Goal: Information Seeking & Learning: Learn about a topic

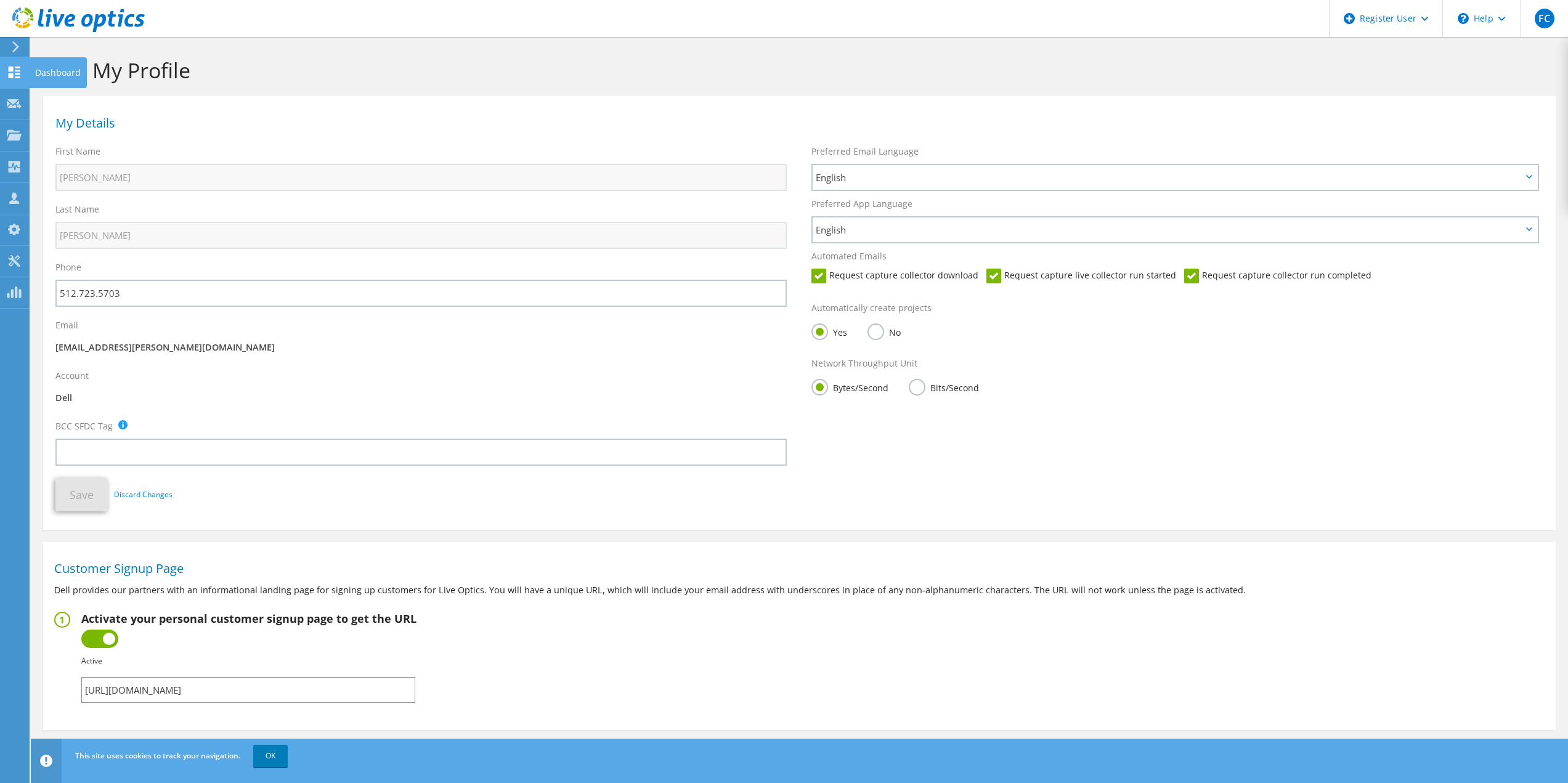
click at [13, 78] on div at bounding box center [14, 74] width 15 height 13
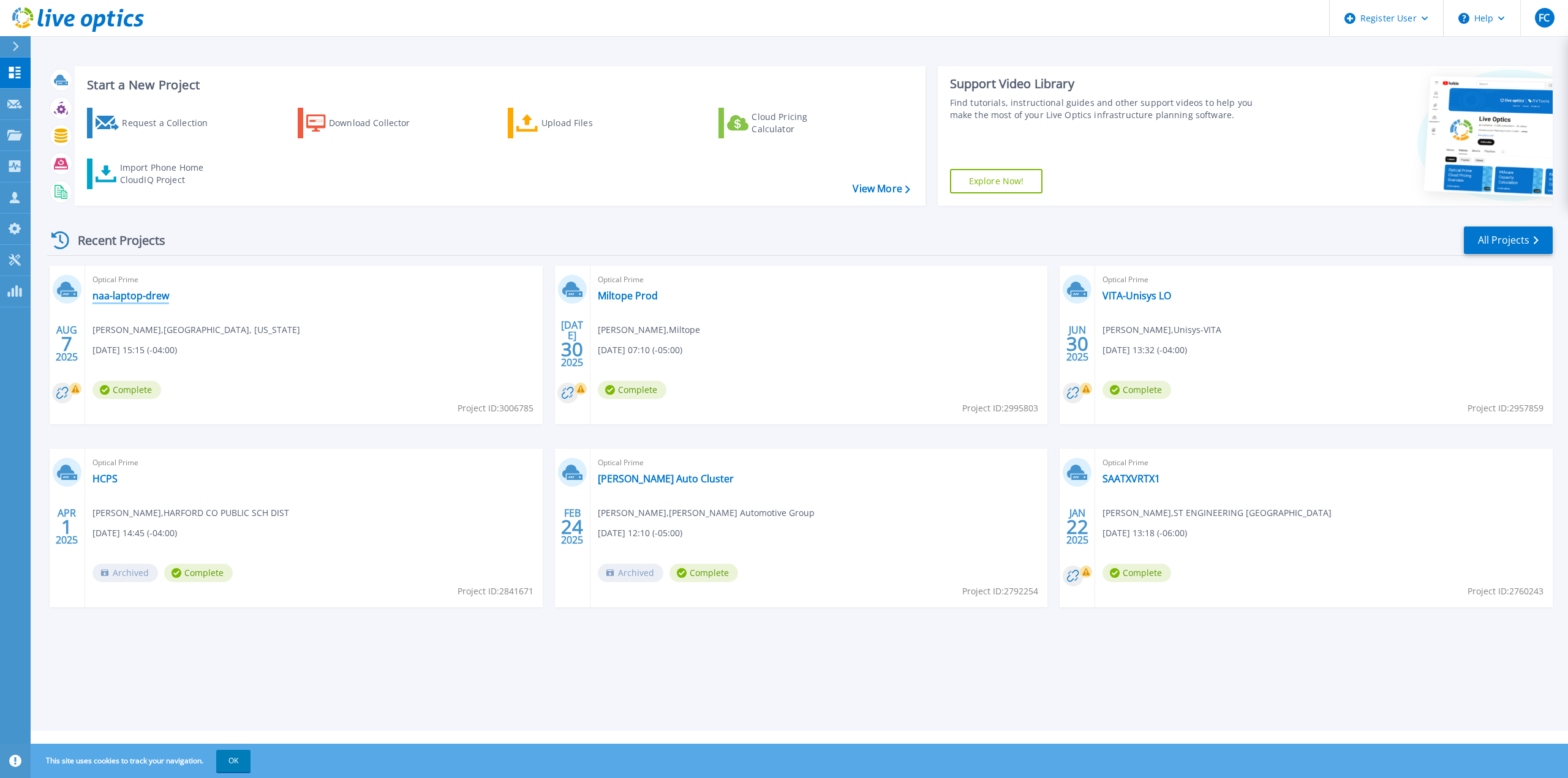
click at [148, 299] on link "naa-laptop-drew" at bounding box center [130, 296] width 76 height 12
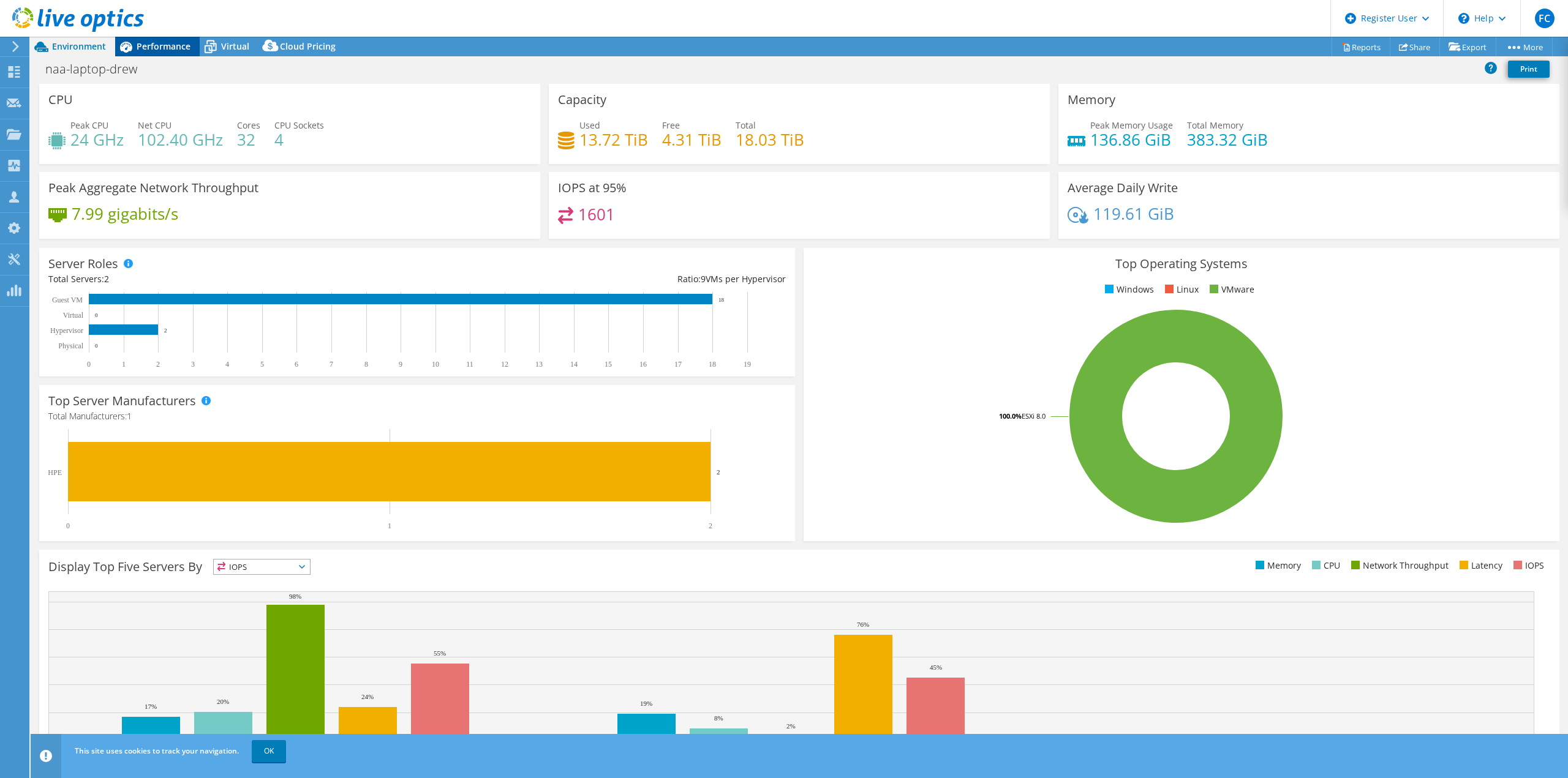
click at [166, 52] on div "Performance" at bounding box center [157, 46] width 85 height 19
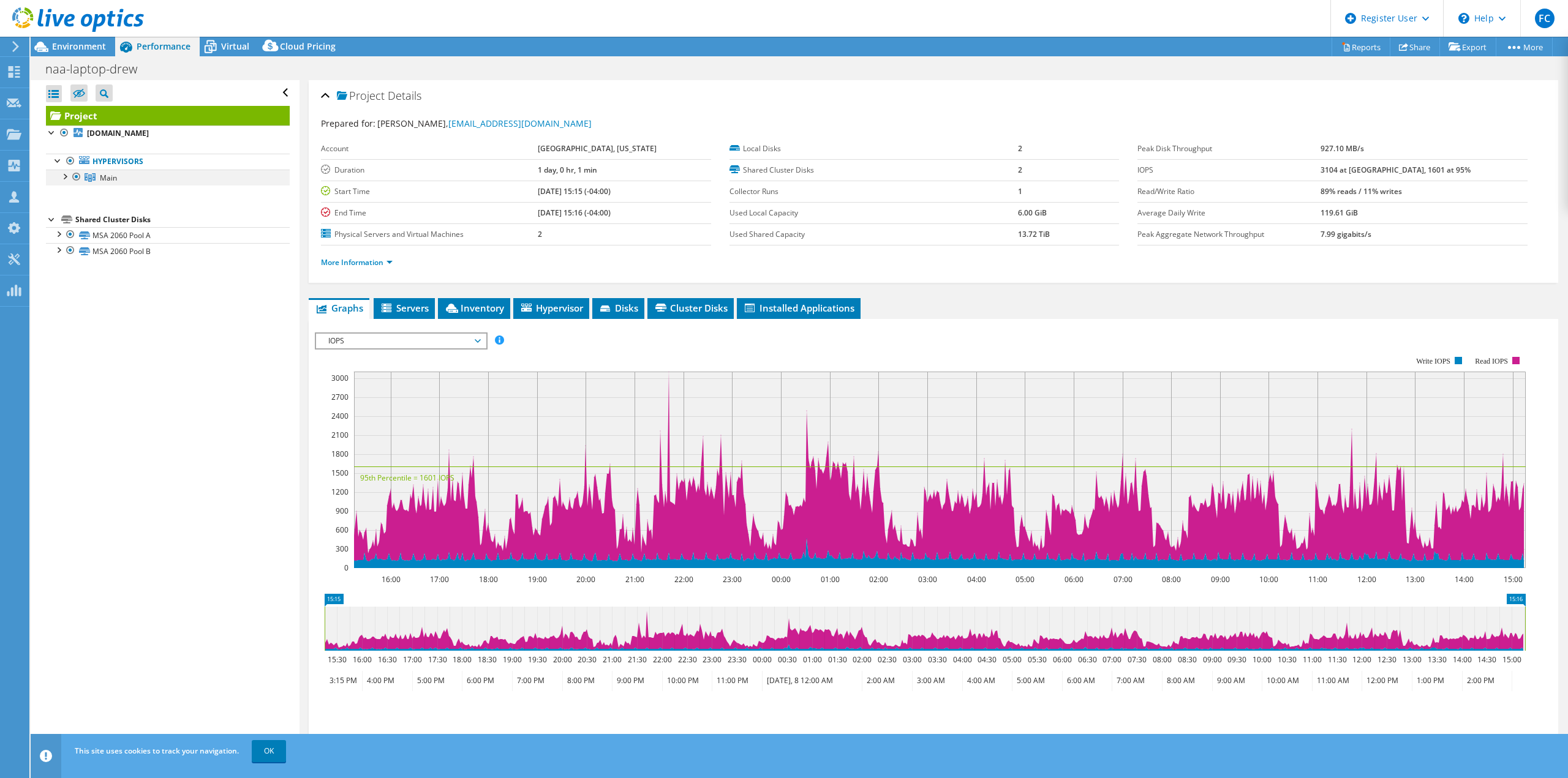
click at [68, 176] on div at bounding box center [65, 176] width 12 height 12
click at [414, 300] on li "Servers" at bounding box center [404, 308] width 61 height 21
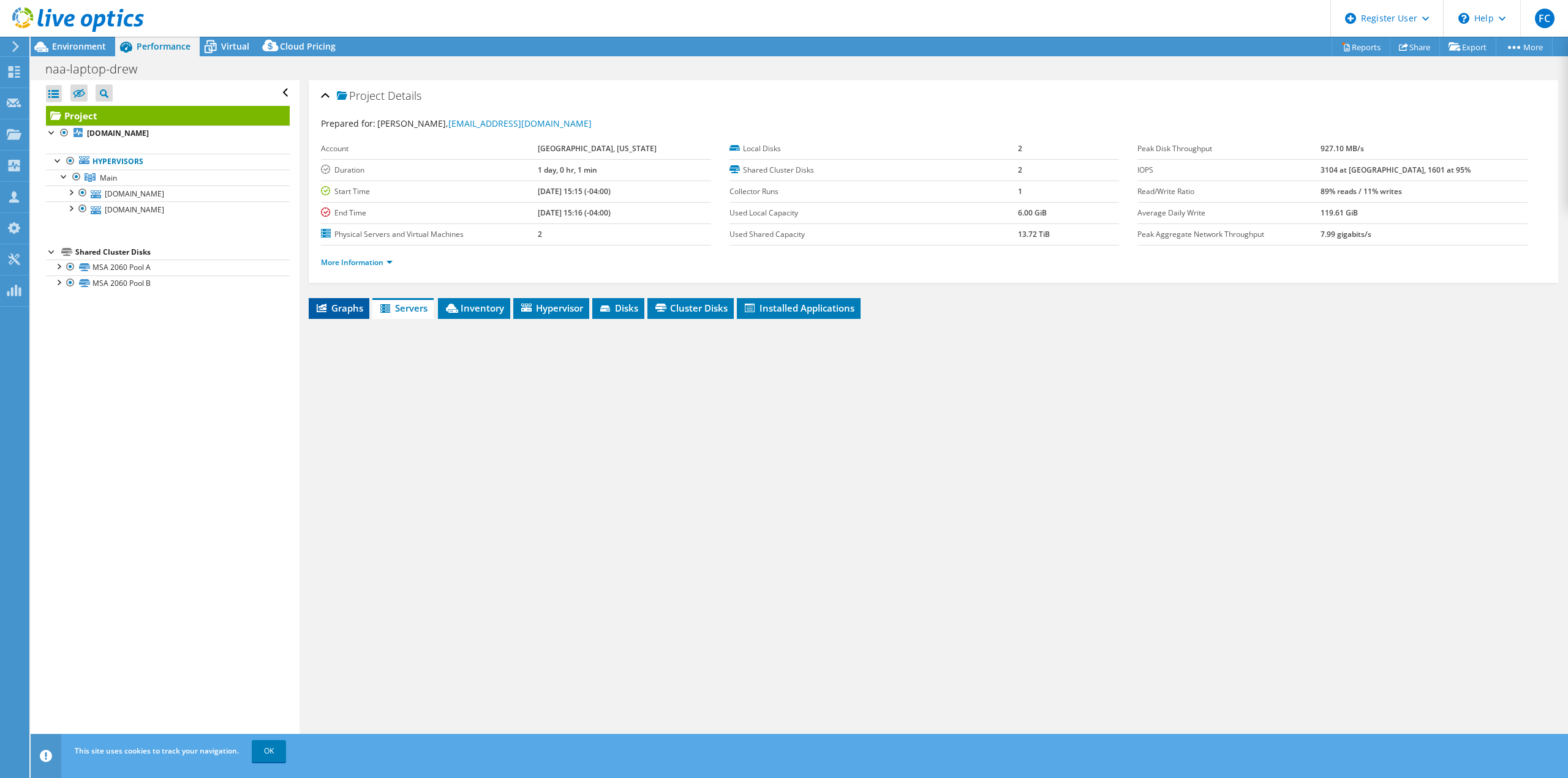
click at [345, 306] on span "Graphs" at bounding box center [339, 308] width 49 height 12
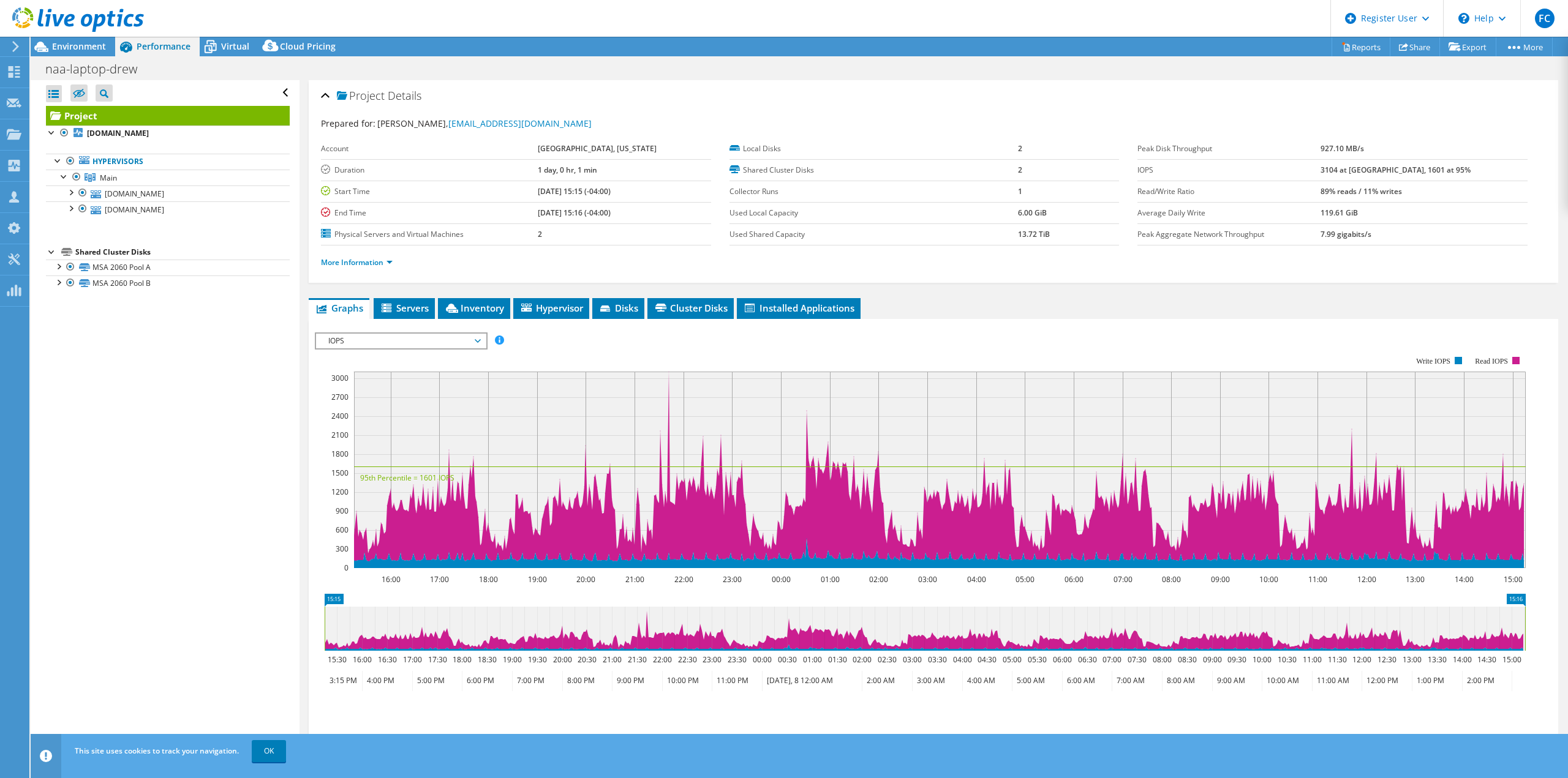
click at [389, 335] on span "IOPS" at bounding box center [401, 340] width 157 height 15
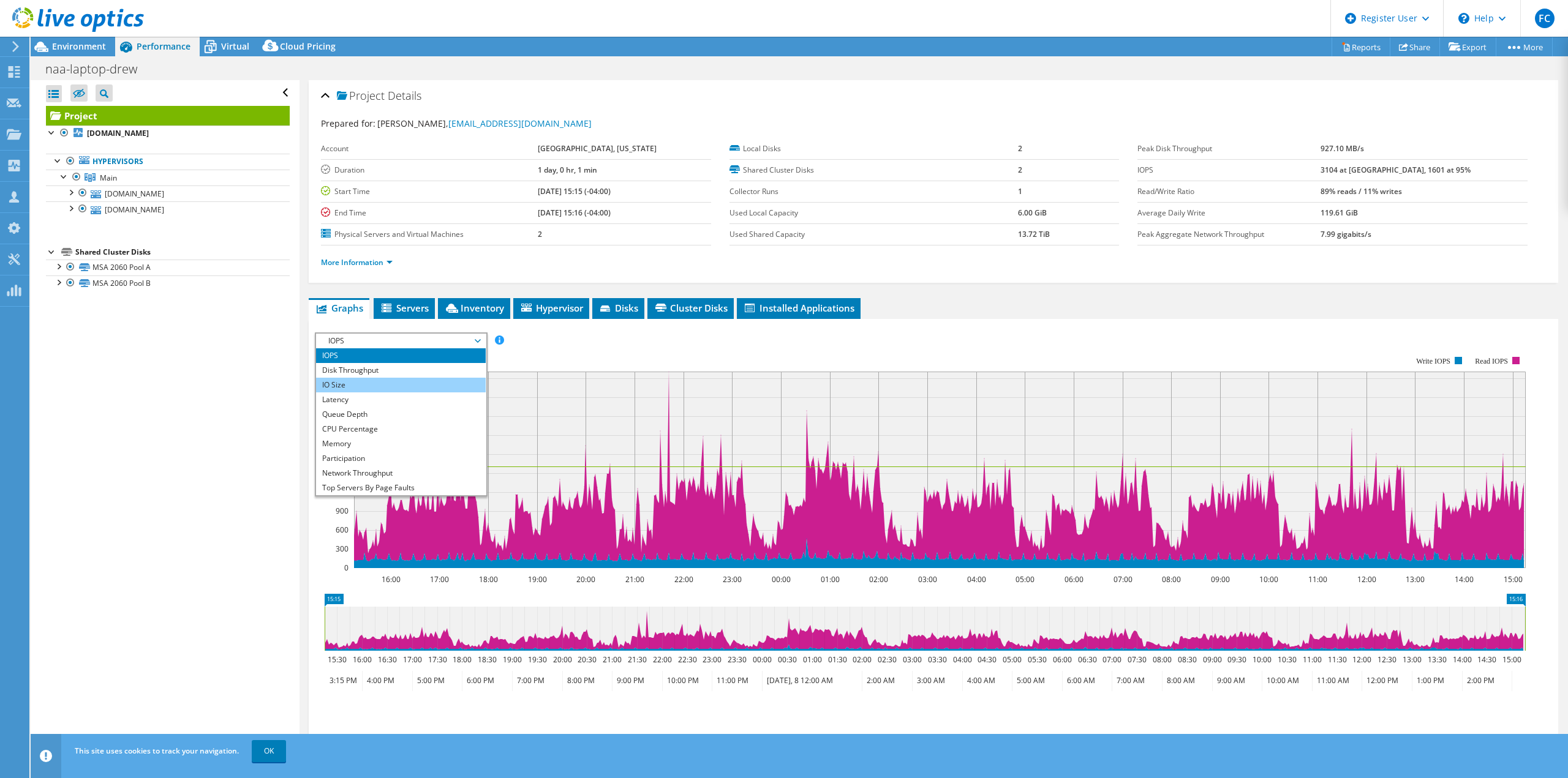
click at [393, 390] on li "IO Size" at bounding box center [401, 384] width 170 height 15
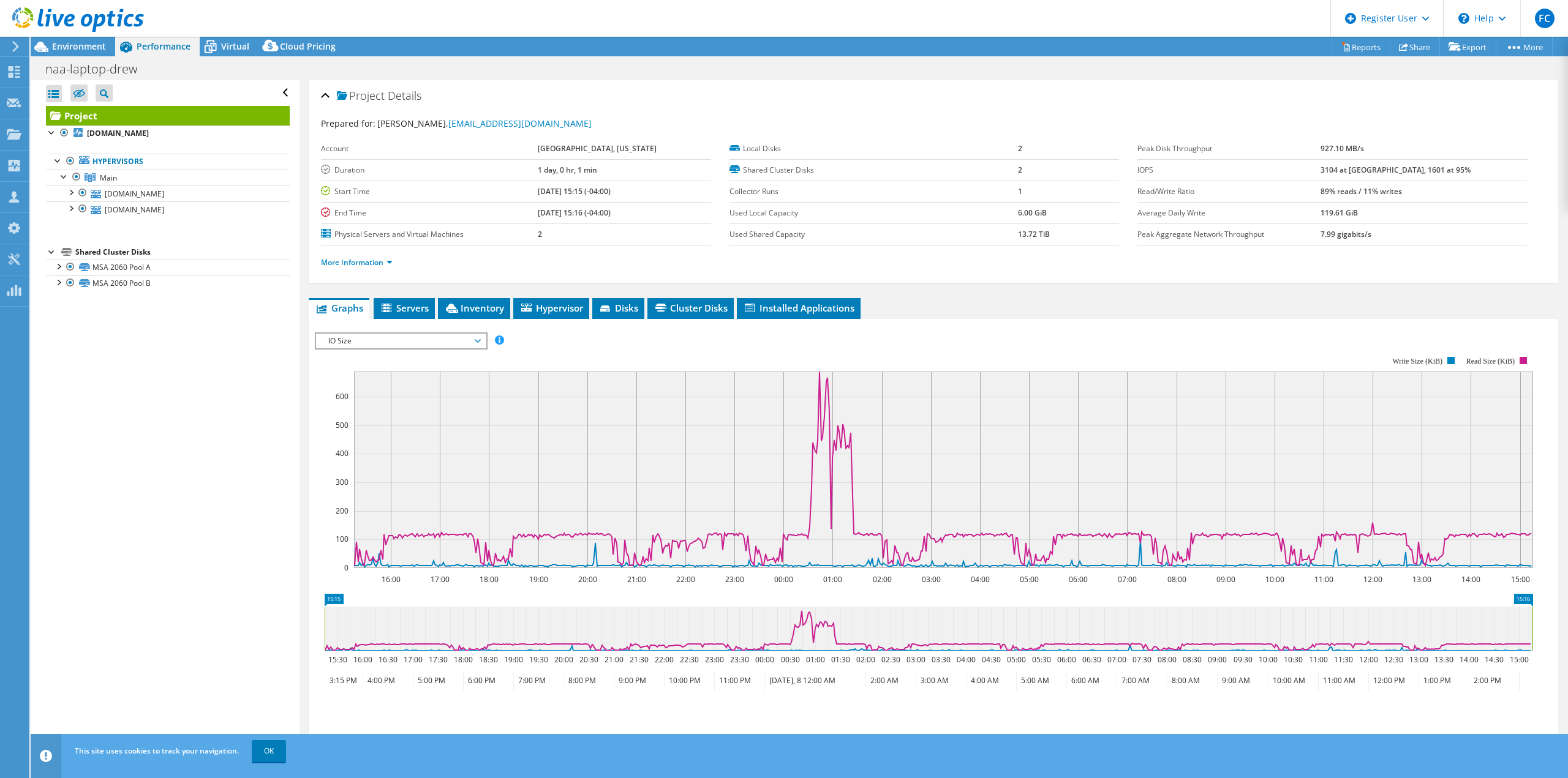
click at [401, 342] on span "IO Size" at bounding box center [401, 340] width 157 height 15
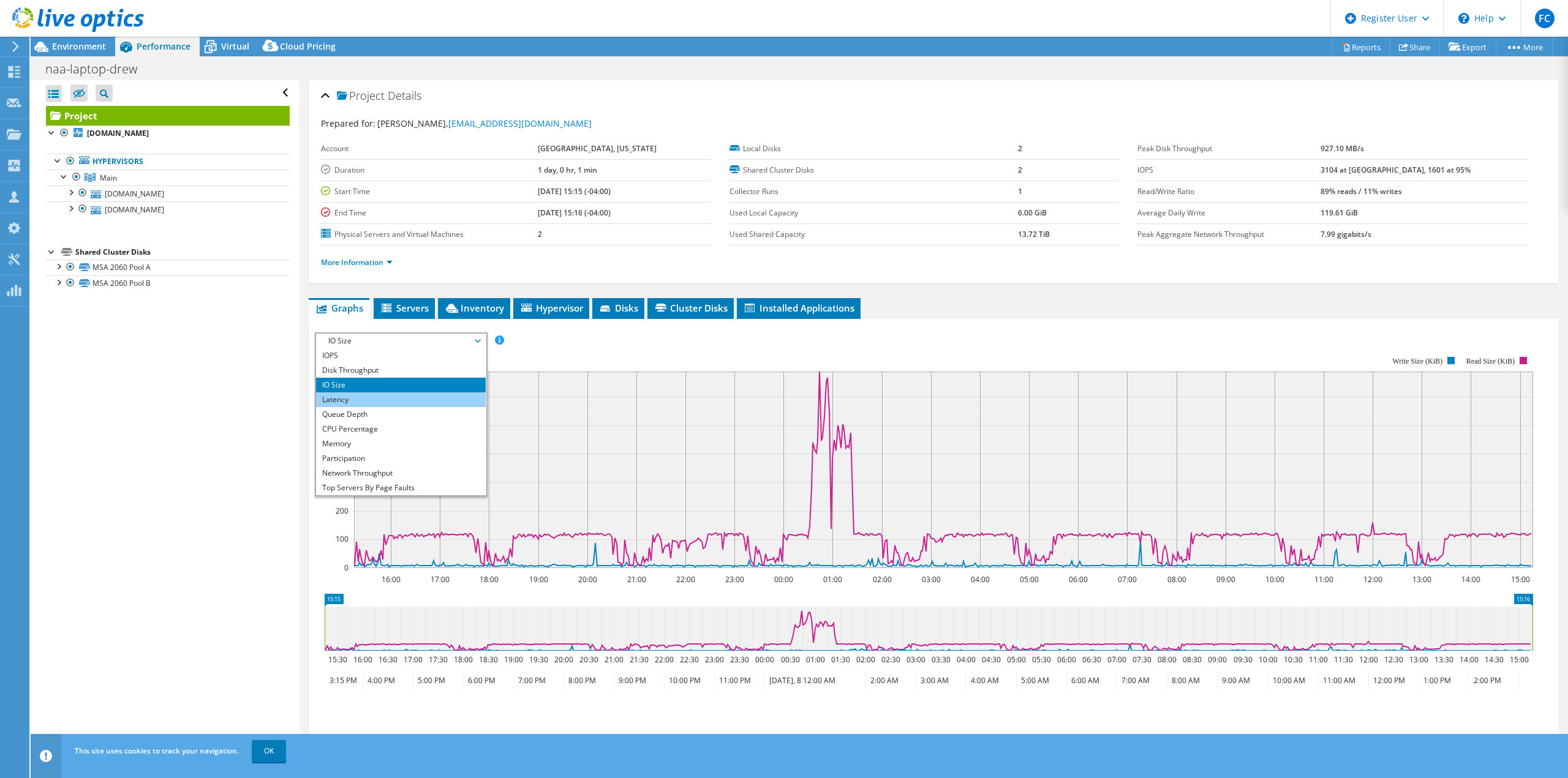
click at [401, 403] on li "Latency" at bounding box center [401, 400] width 170 height 15
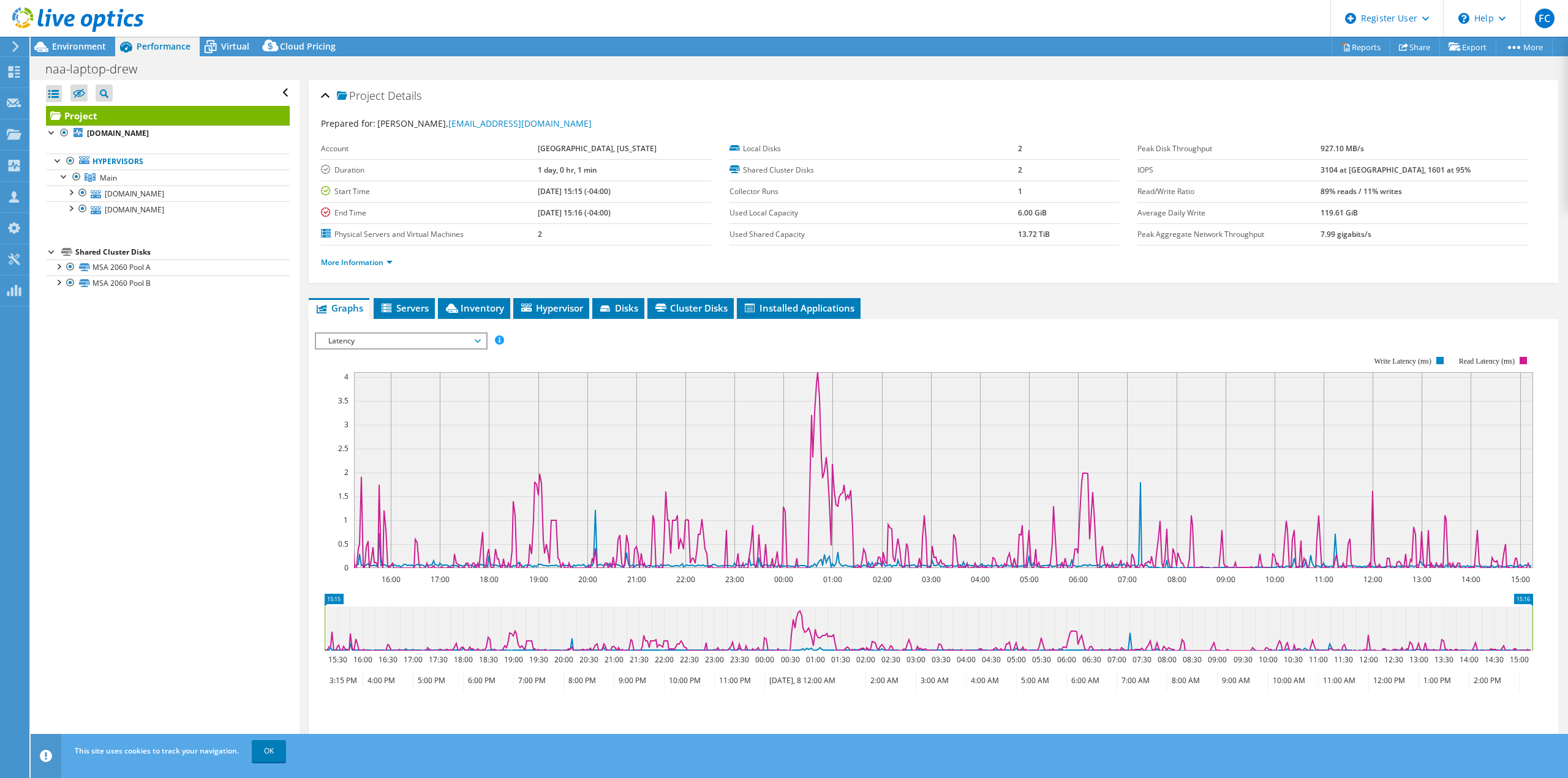
click at [470, 350] on rect at bounding box center [924, 462] width 1218 height 245
click at [475, 345] on span "Latency" at bounding box center [401, 340] width 157 height 15
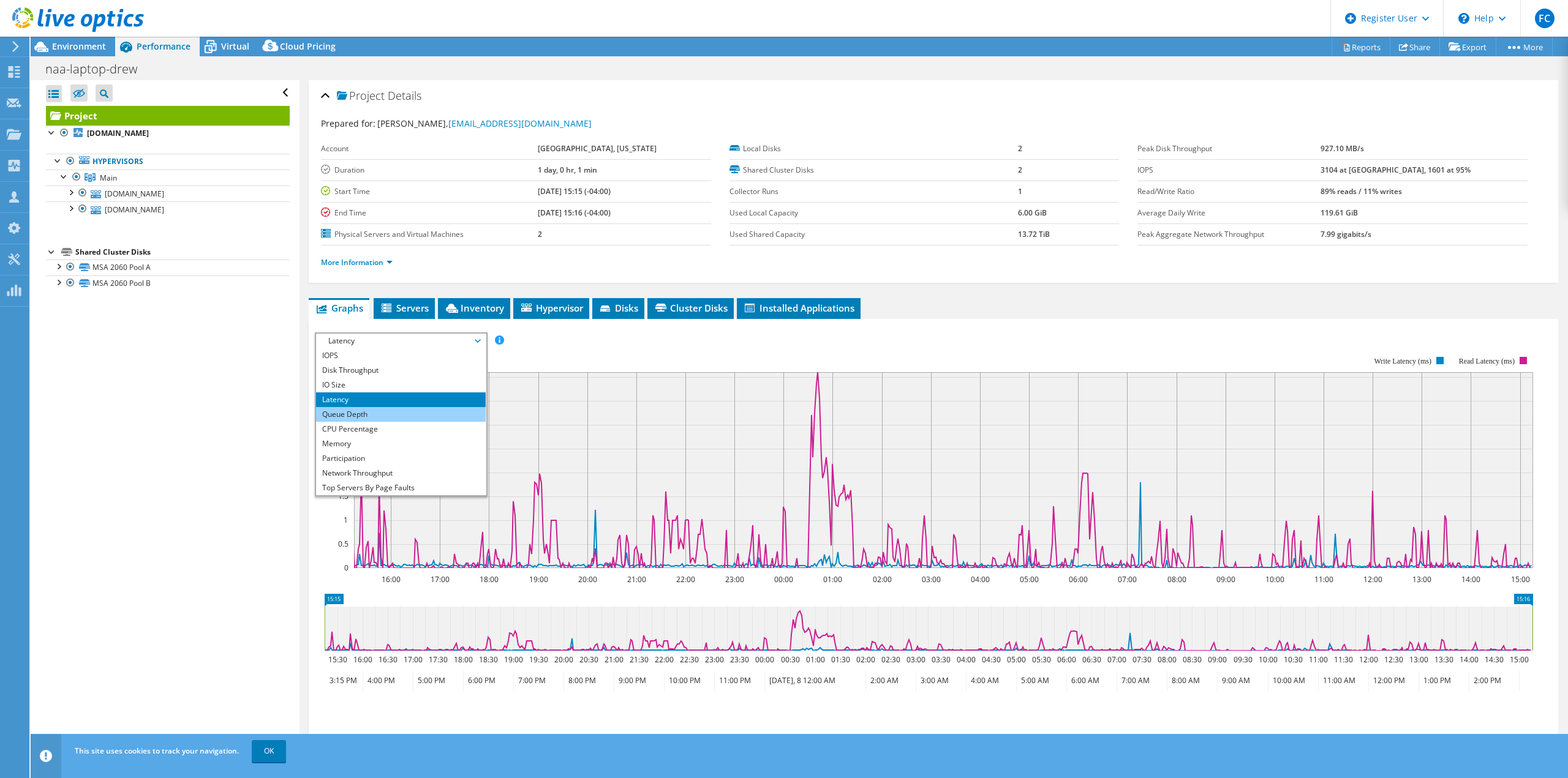
click at [456, 418] on li "Queue Depth" at bounding box center [401, 414] width 170 height 15
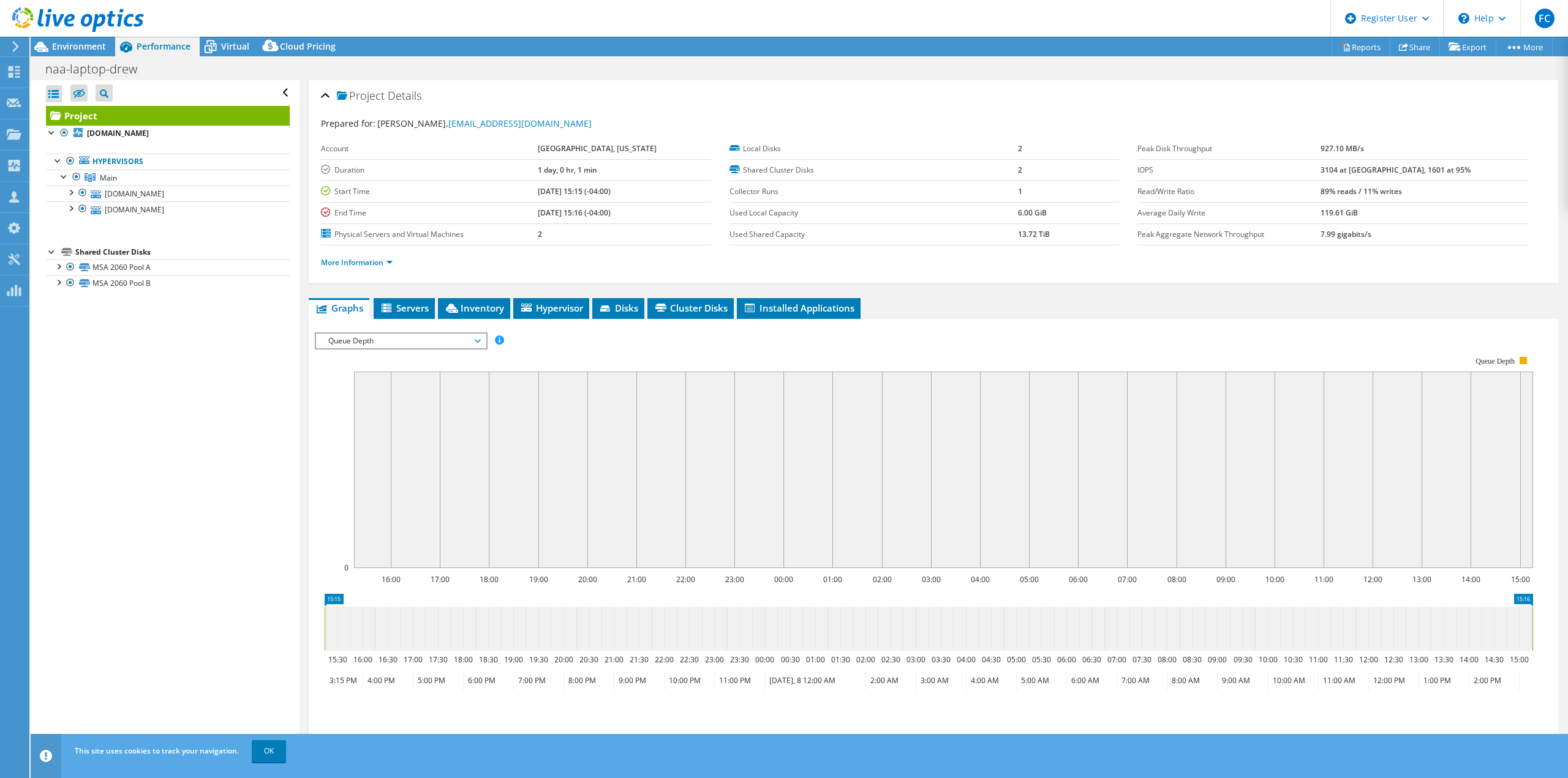
click at [482, 341] on span "Queue Depth" at bounding box center [401, 340] width 170 height 15
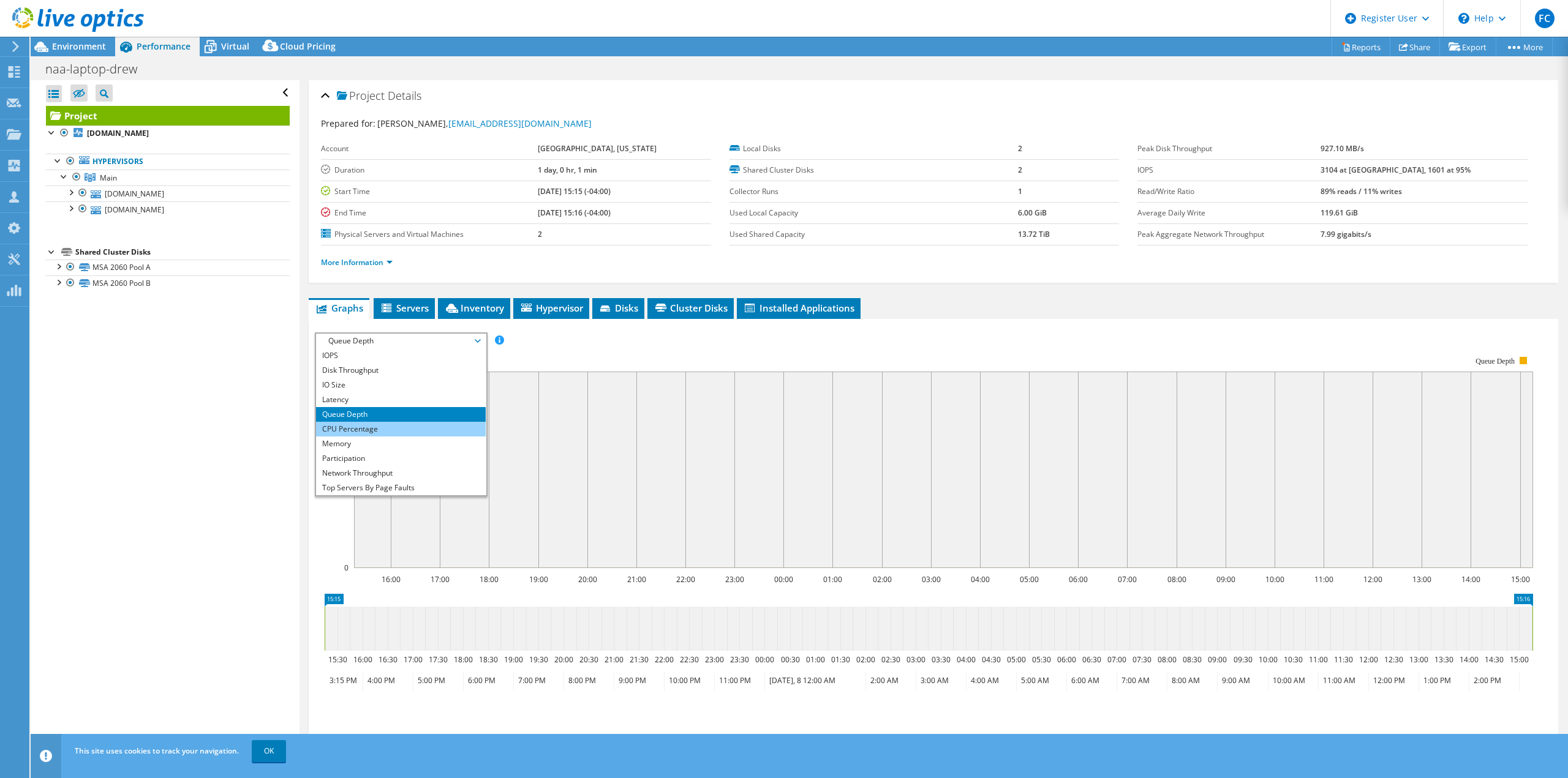
click at [449, 425] on li "CPU Percentage" at bounding box center [401, 429] width 170 height 15
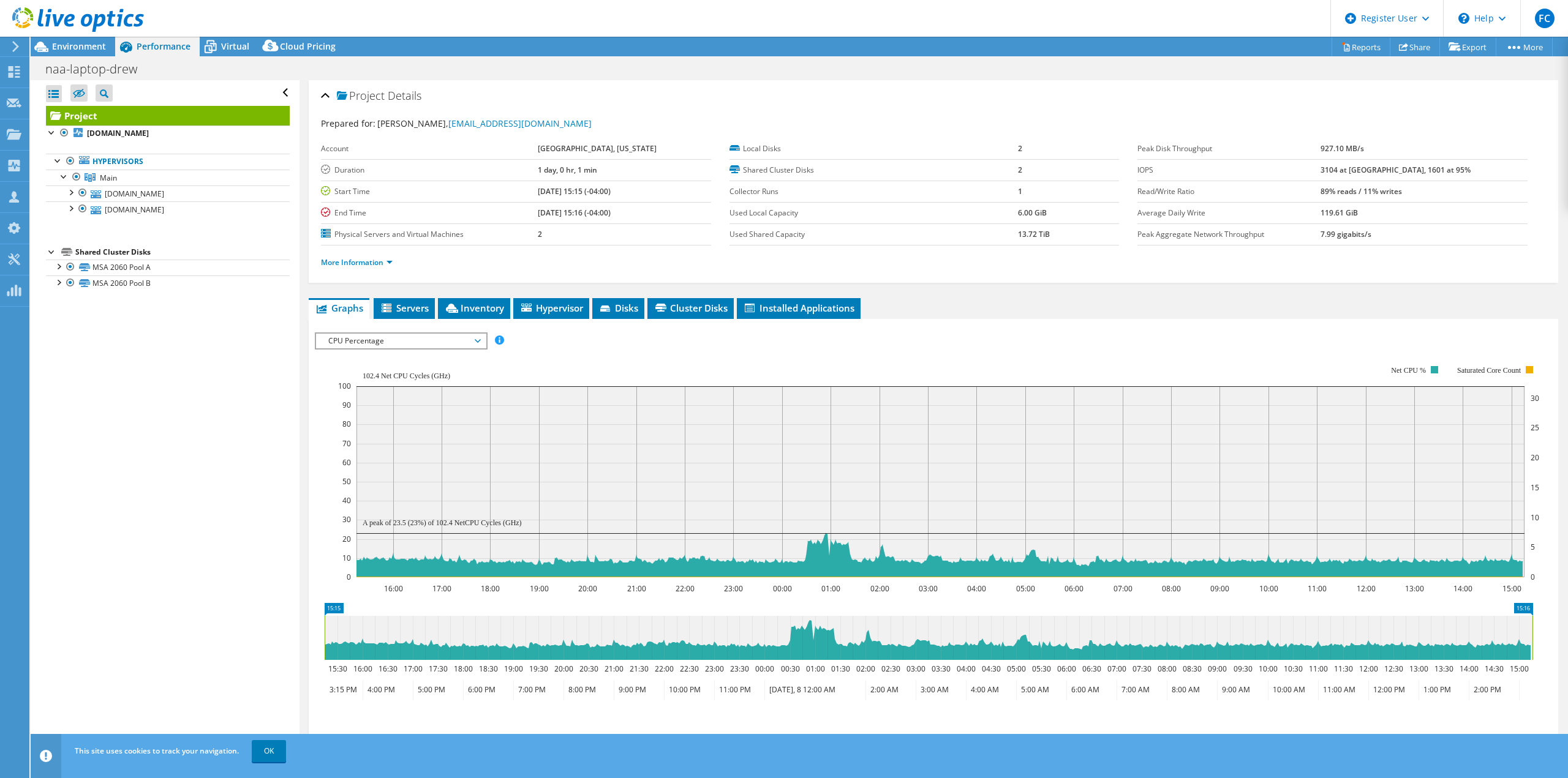
click at [331, 535] on icon "16:00 17:00 18:00 19:00 20:00 21:00 22:00 23:00 00:00 01:00 02:00 03:00 04:00 0…" at bounding box center [928, 471] width 1227 height 245
click at [476, 345] on span "CPU Percentage" at bounding box center [401, 340] width 157 height 15
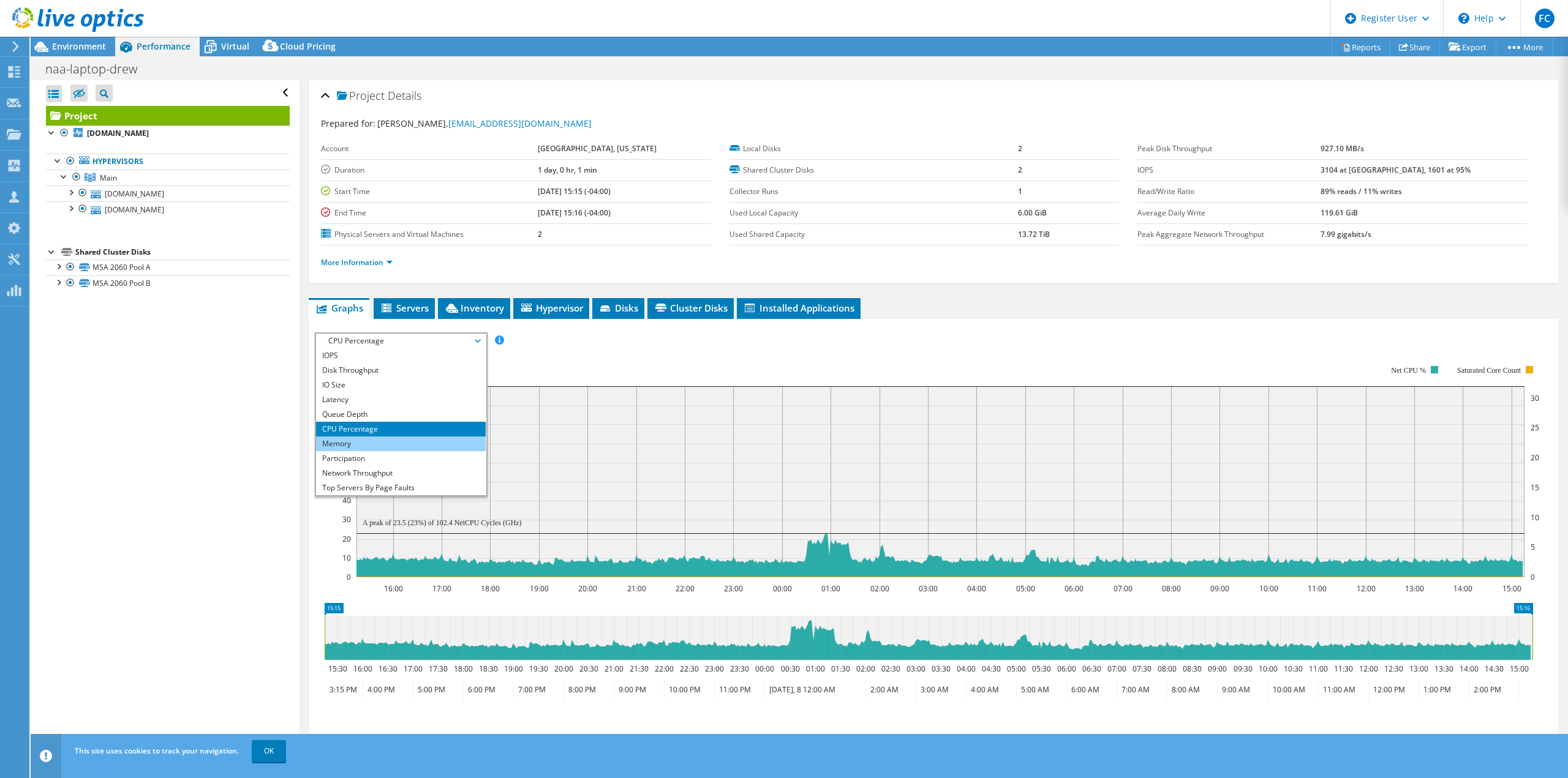
click at [449, 443] on li "Memory" at bounding box center [401, 444] width 170 height 15
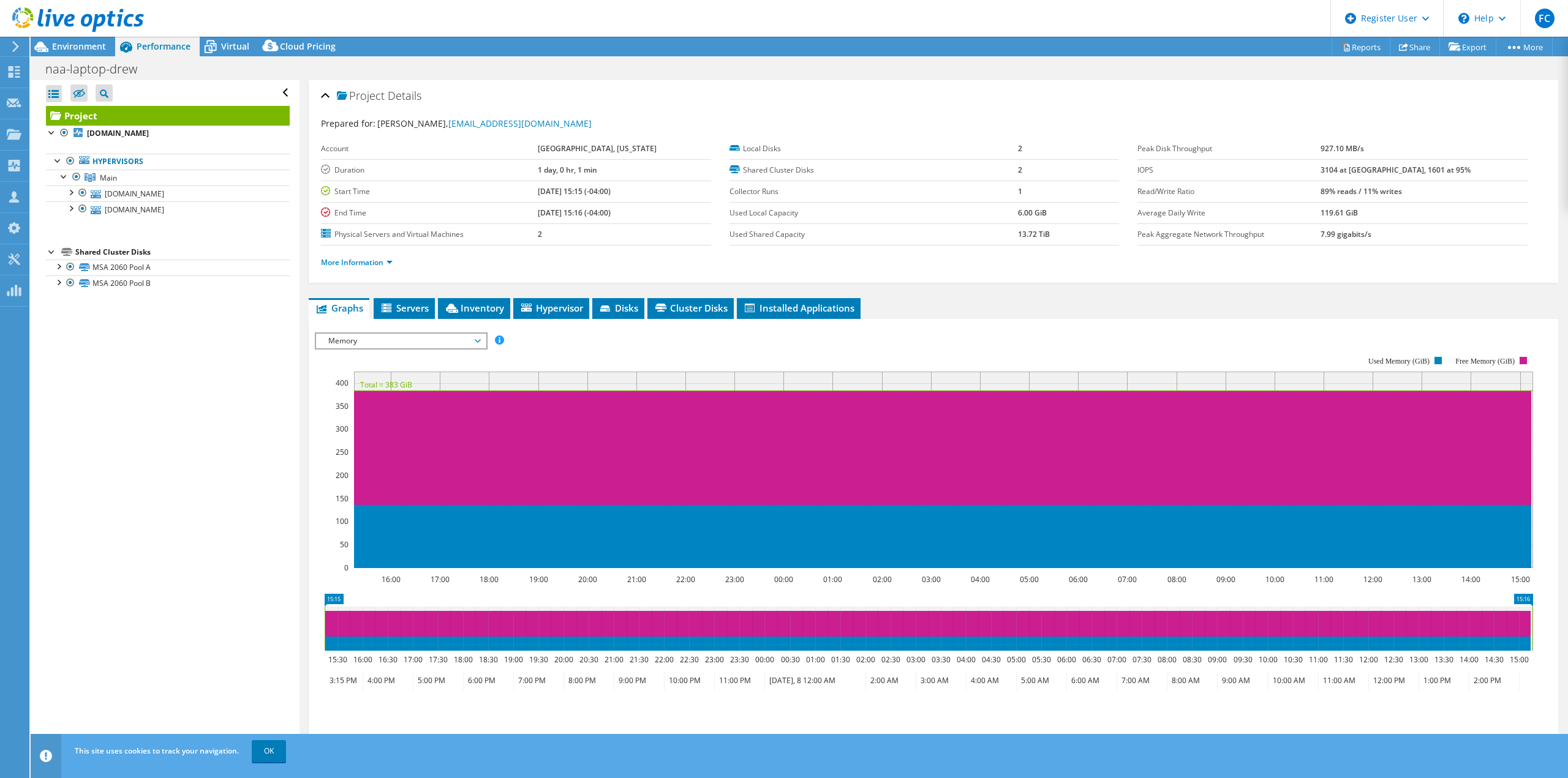
click at [478, 340] on span "Memory" at bounding box center [401, 340] width 157 height 15
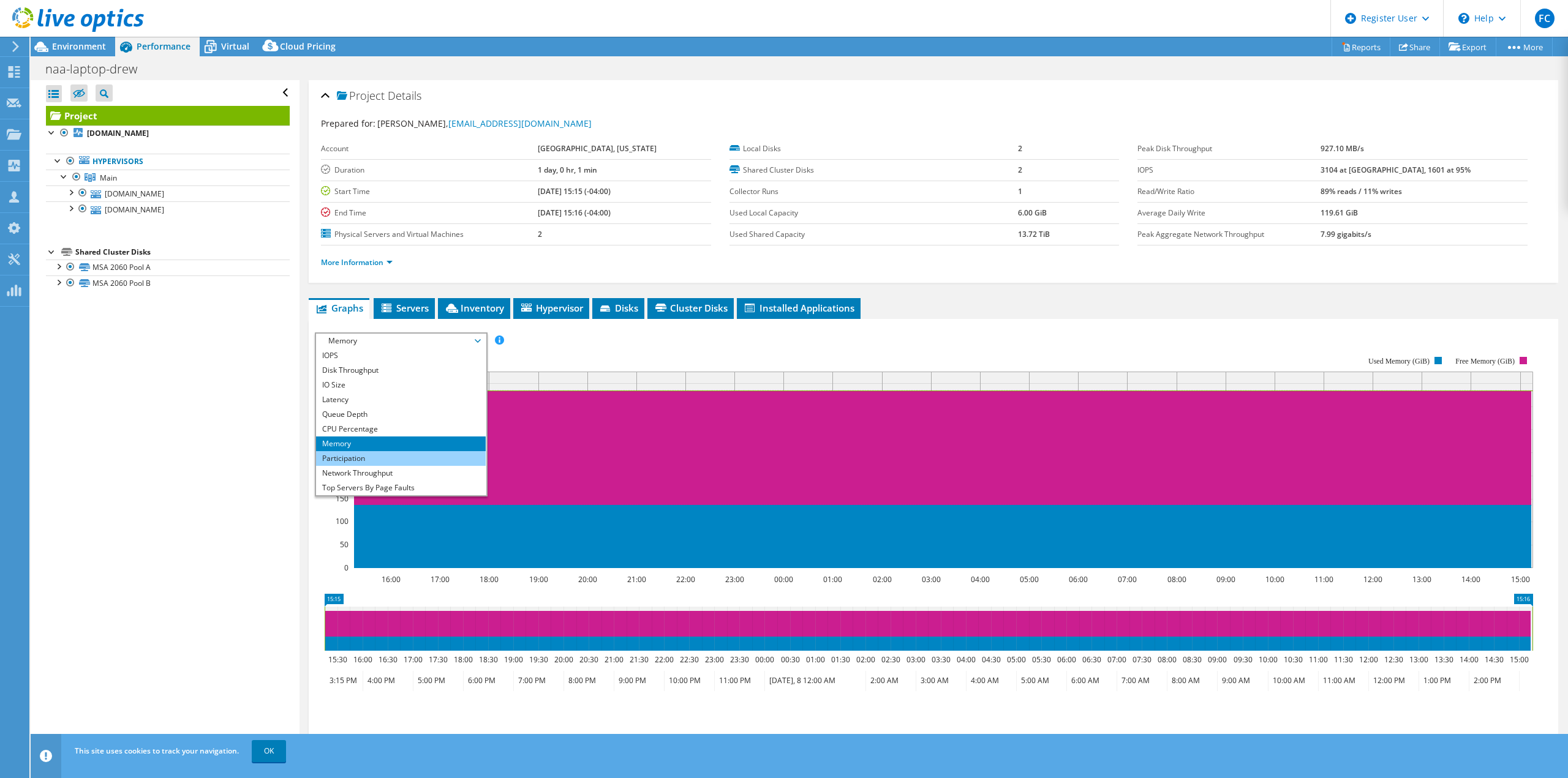
click at [431, 459] on li "Participation" at bounding box center [401, 458] width 170 height 15
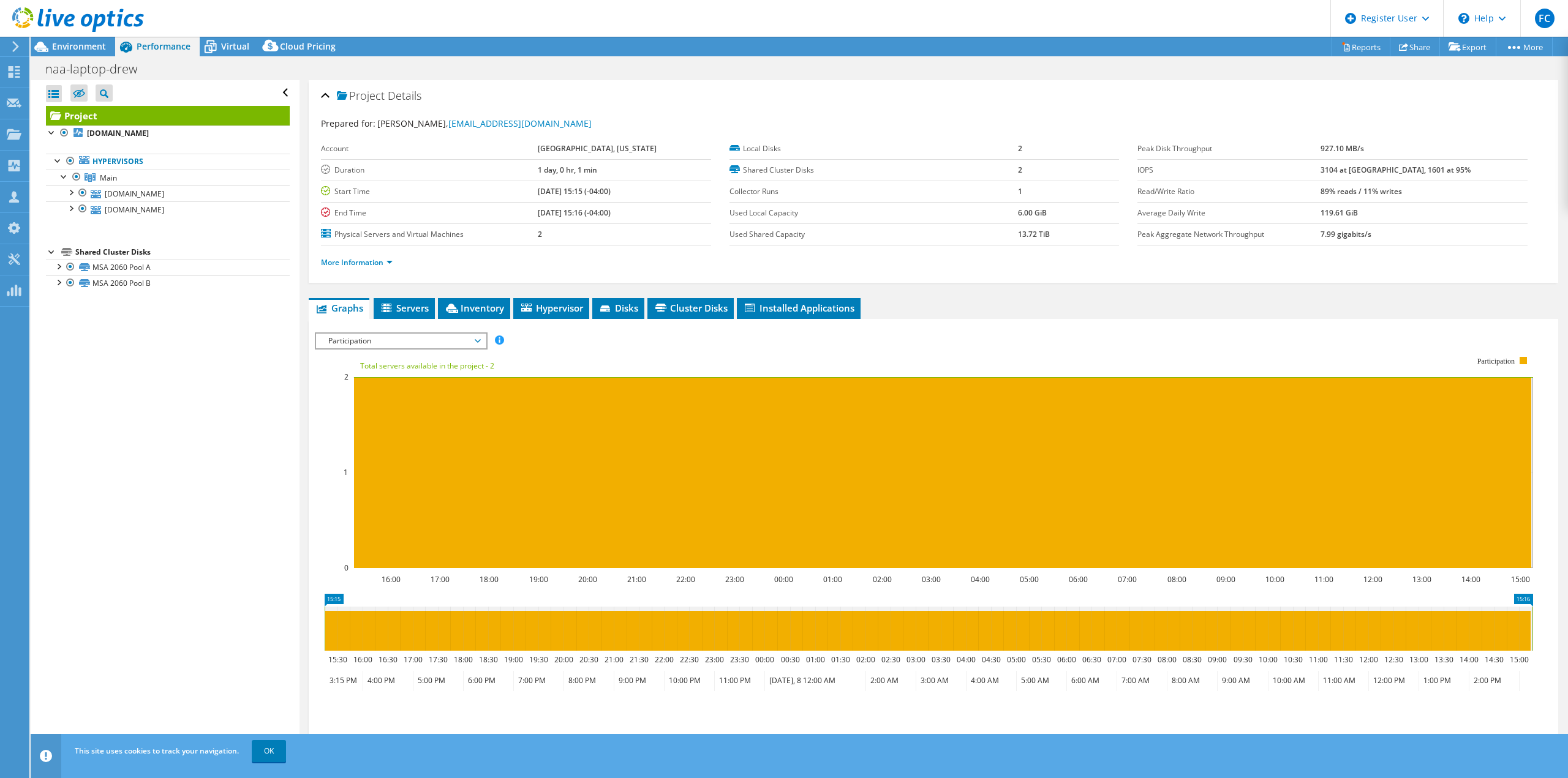
click at [475, 340] on span "Participation" at bounding box center [401, 340] width 157 height 15
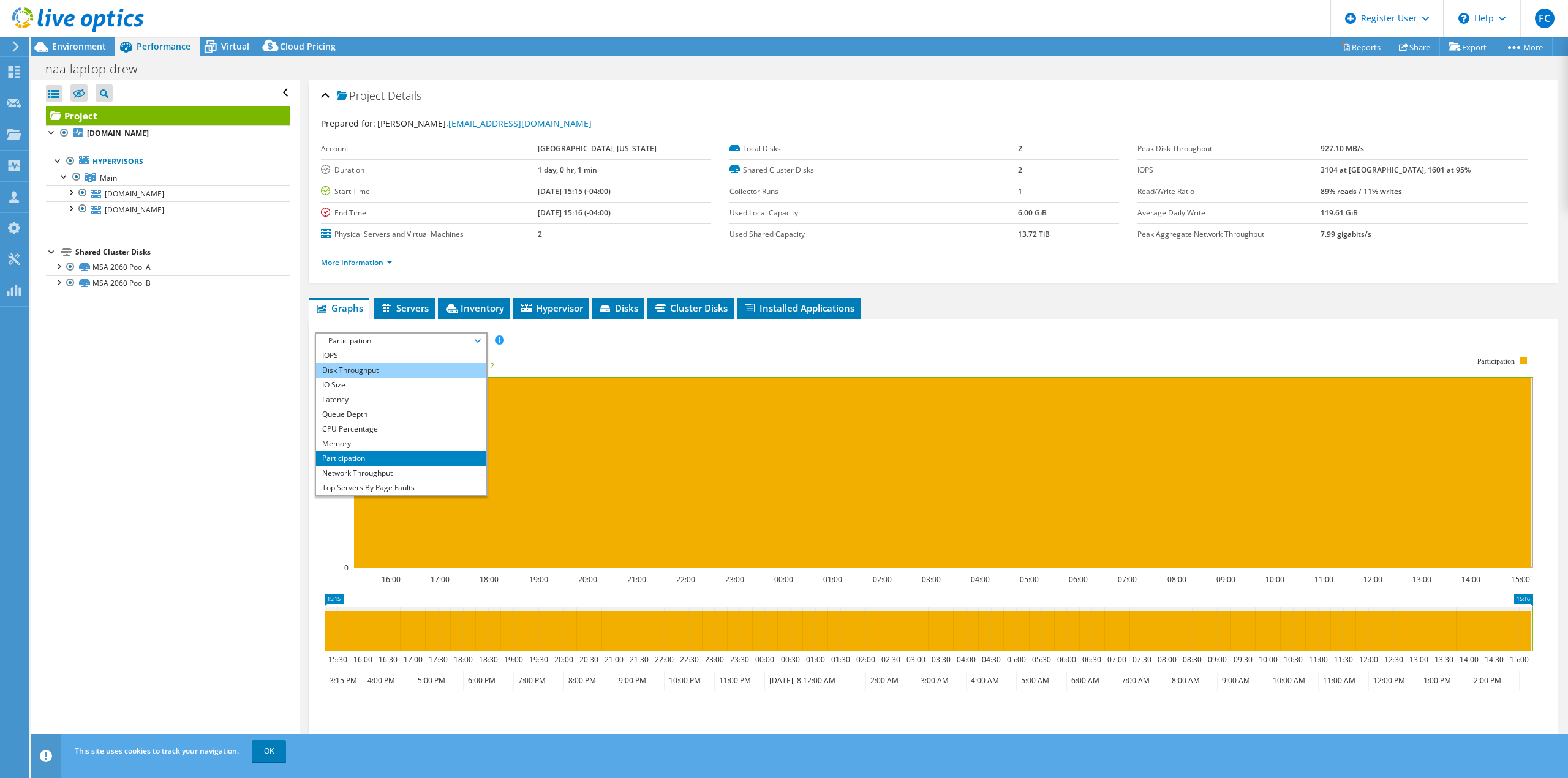
click at [428, 371] on li "Disk Throughput" at bounding box center [401, 370] width 170 height 15
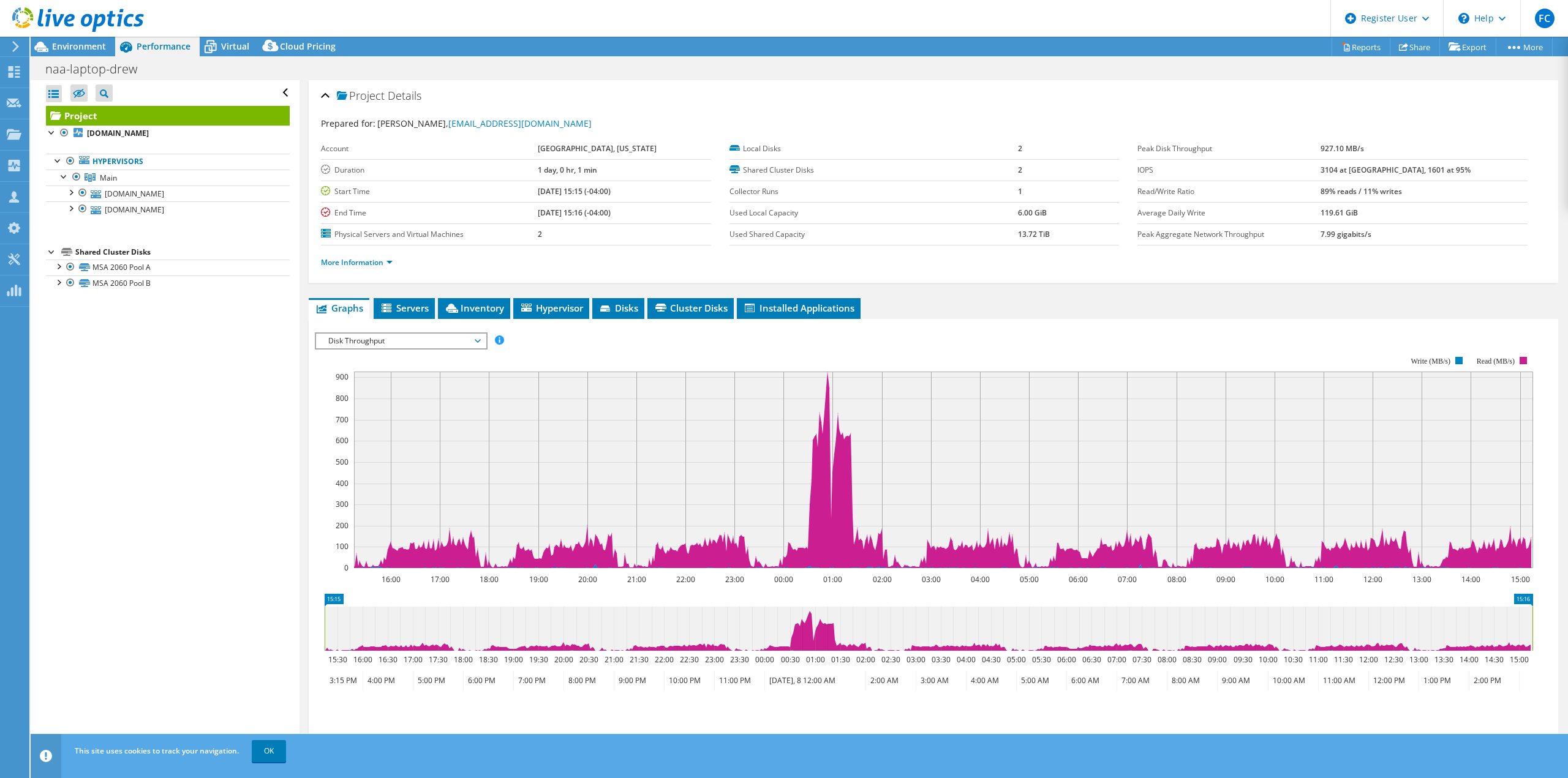
click at [465, 340] on span "Disk Throughput" at bounding box center [401, 340] width 157 height 15
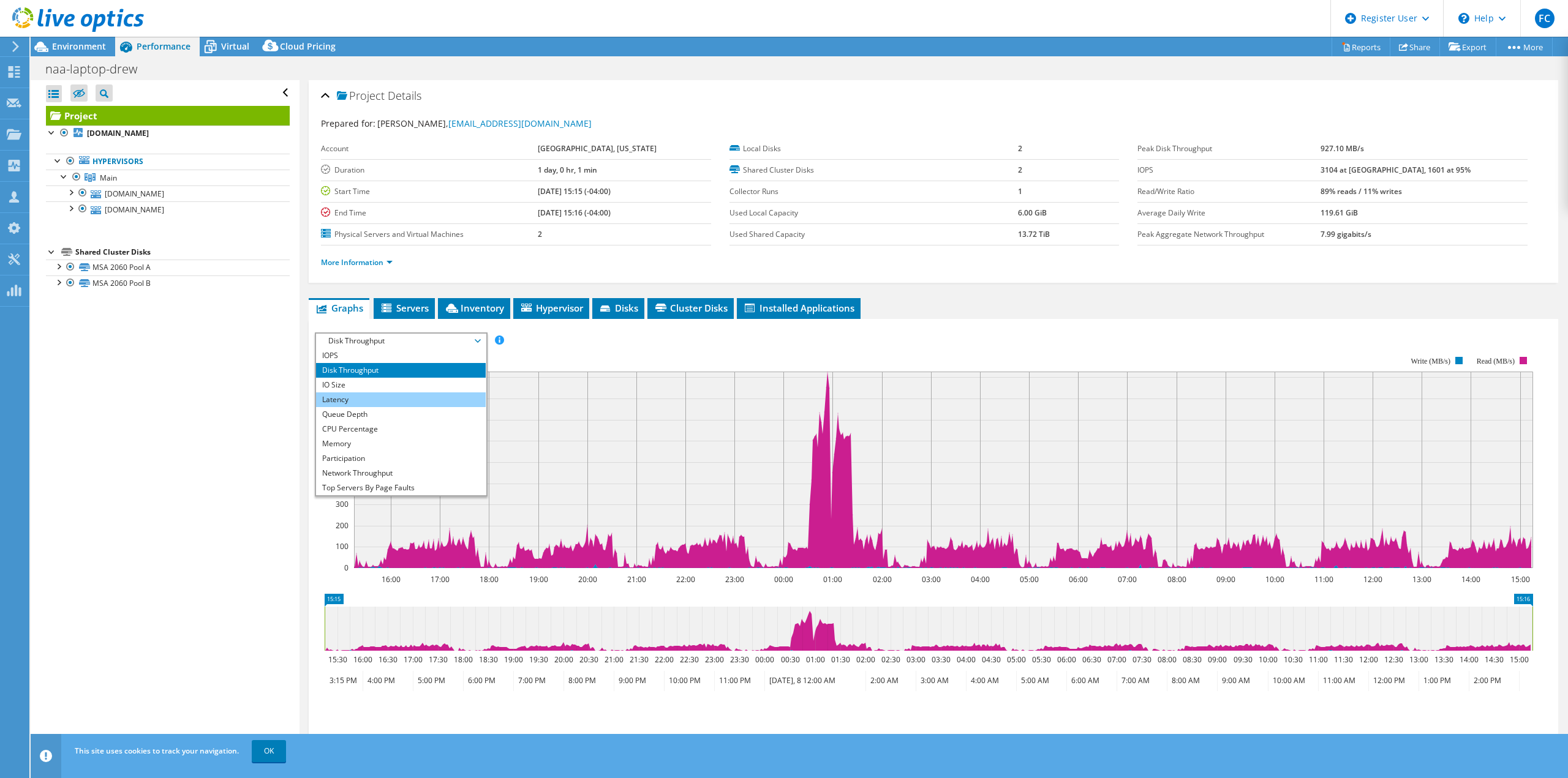
click at [457, 393] on li "Latency" at bounding box center [401, 400] width 170 height 15
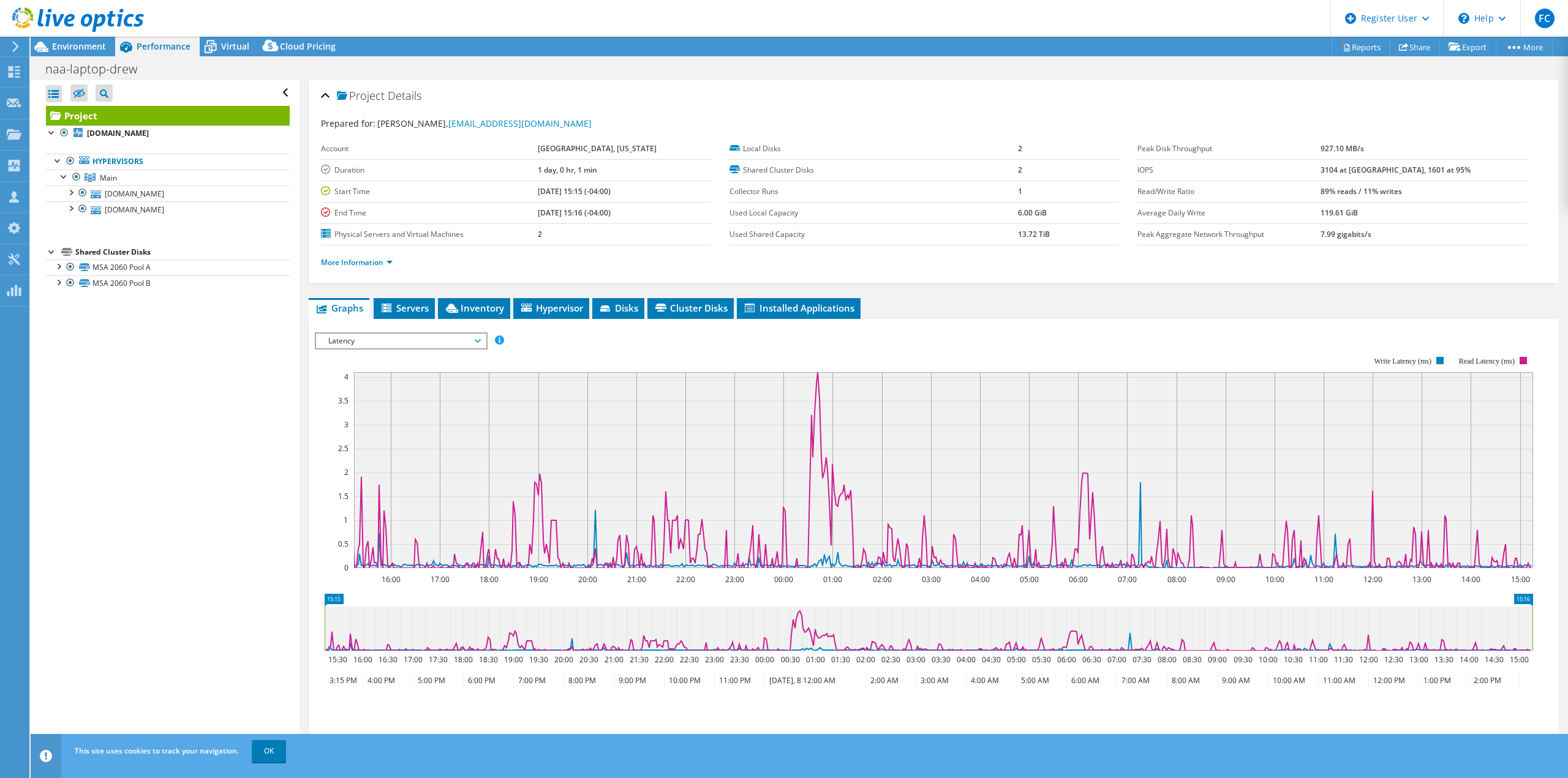
click at [475, 342] on span "Latency" at bounding box center [401, 340] width 157 height 15
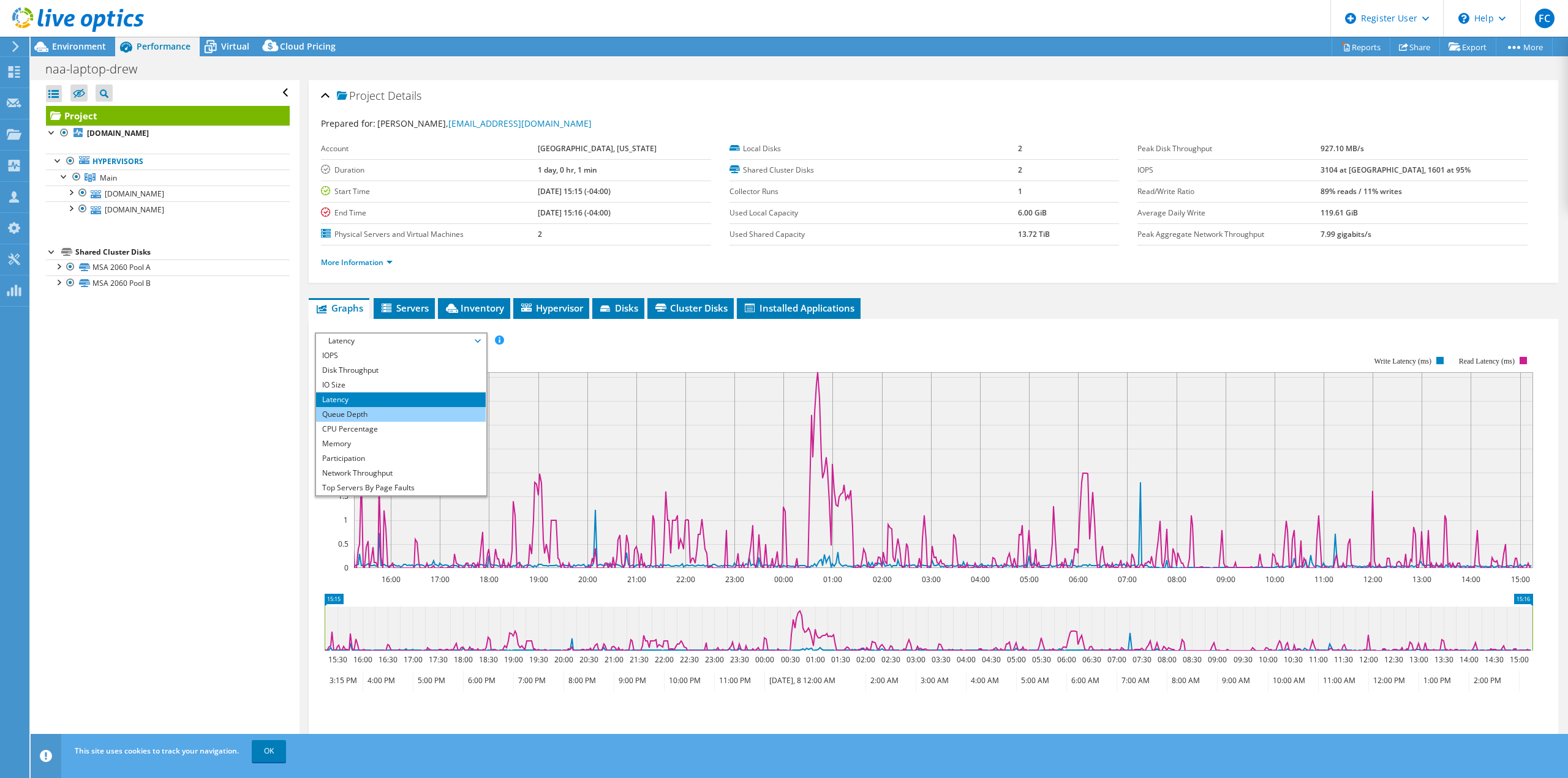
click at [453, 414] on li "Queue Depth" at bounding box center [401, 414] width 170 height 15
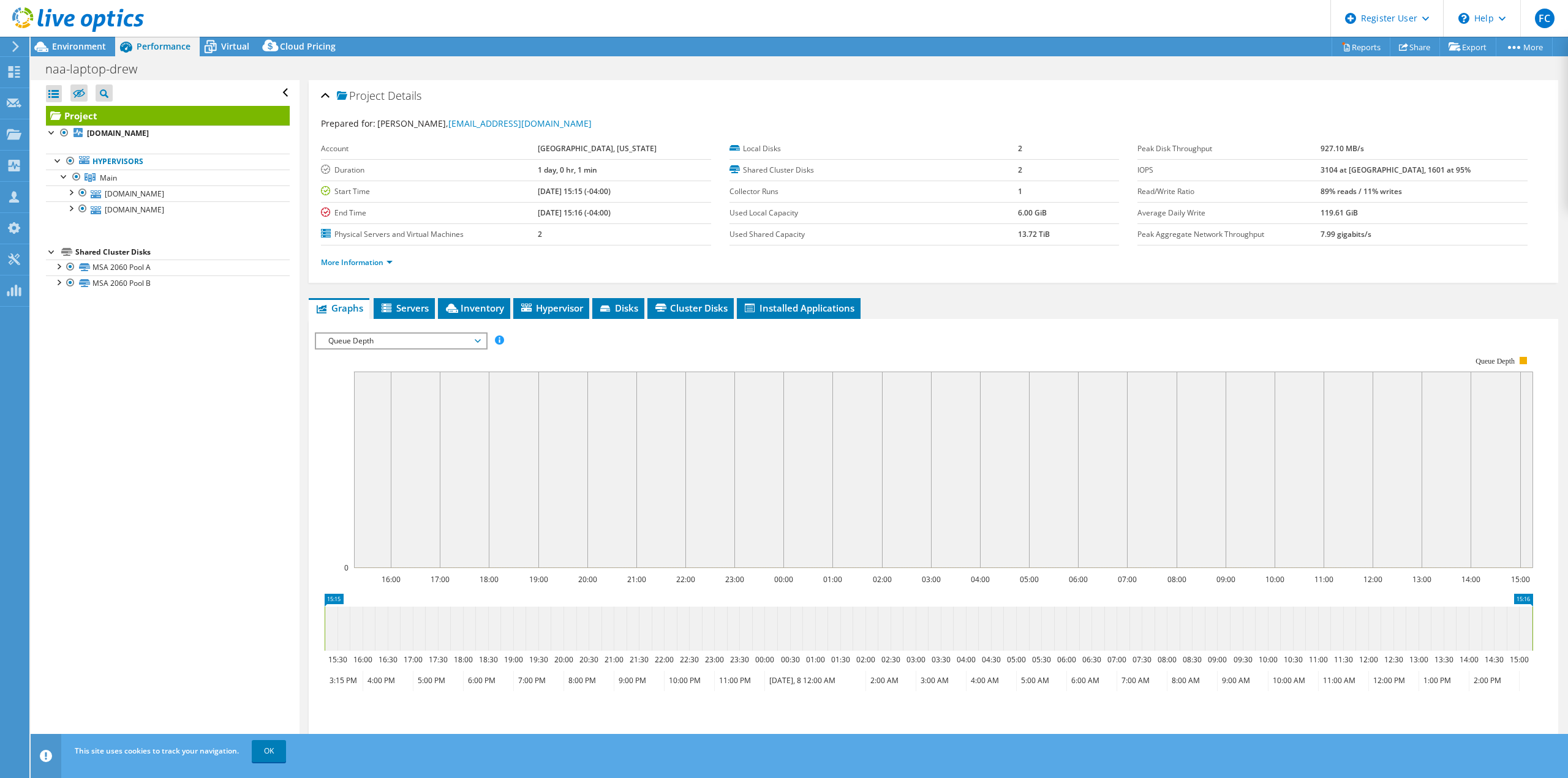
click at [479, 345] on span "Queue Depth" at bounding box center [401, 340] width 157 height 15
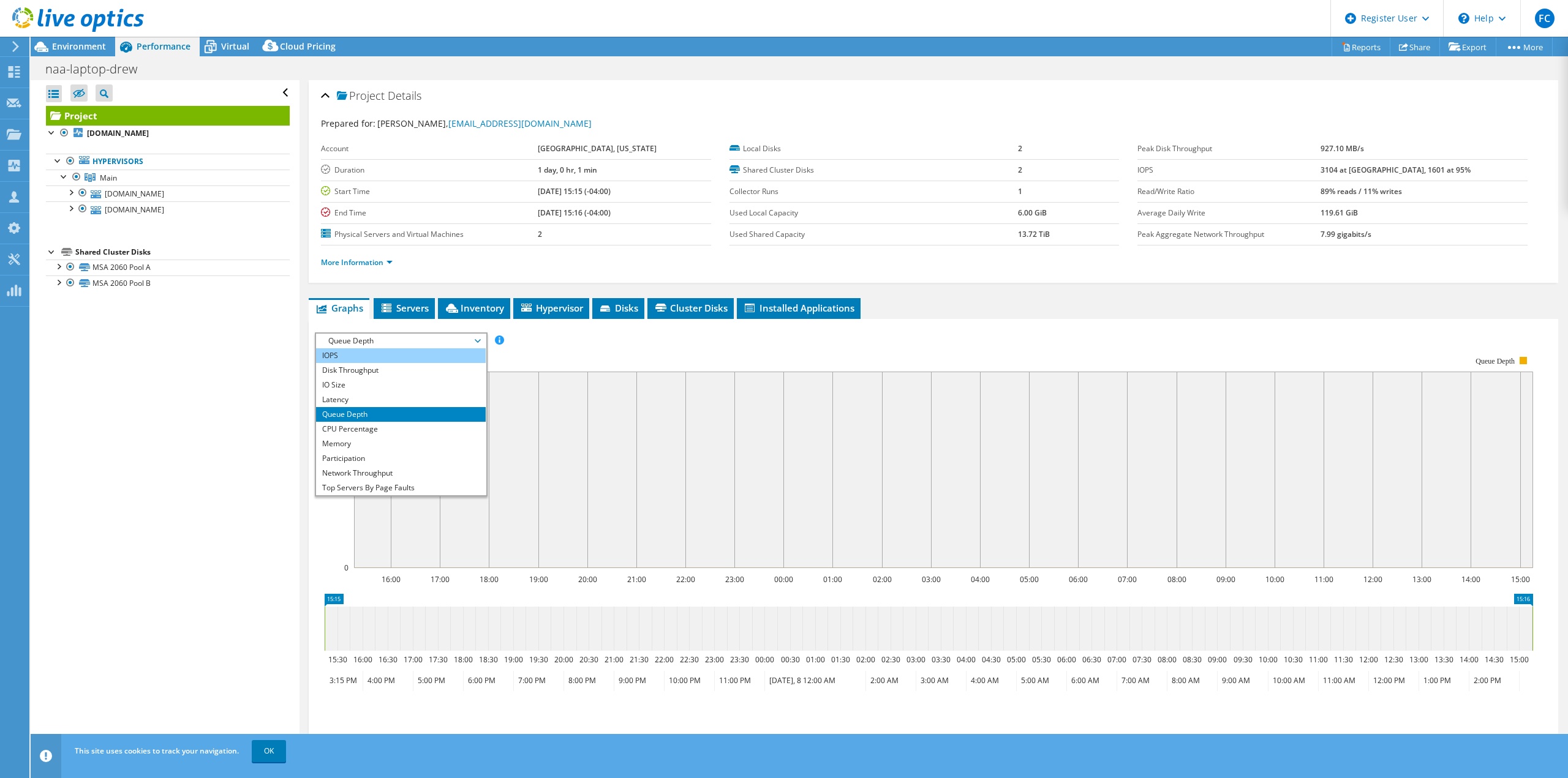
click at [455, 350] on li "IOPS" at bounding box center [401, 355] width 170 height 15
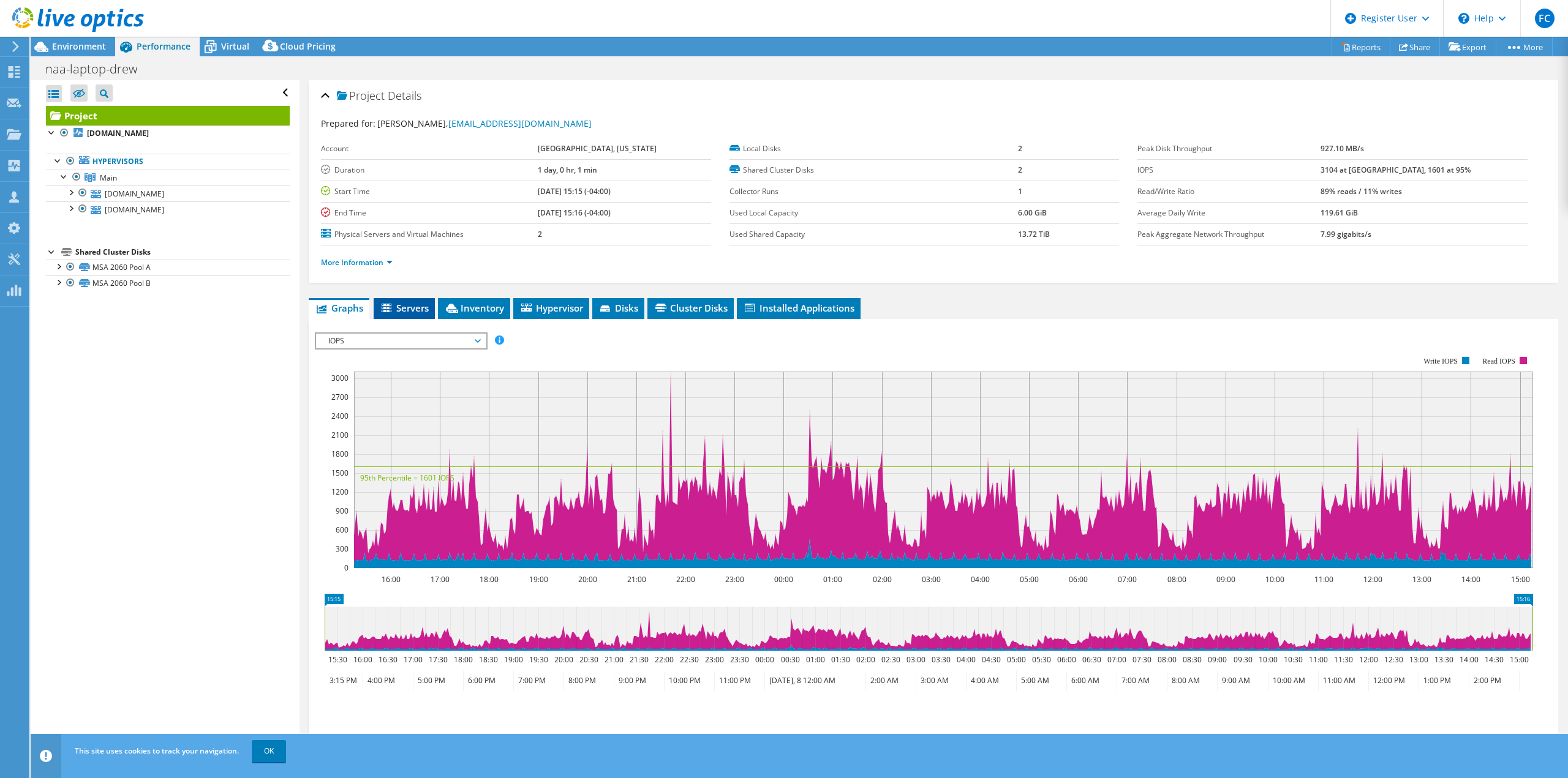
click at [415, 314] on li "Servers" at bounding box center [404, 308] width 61 height 21
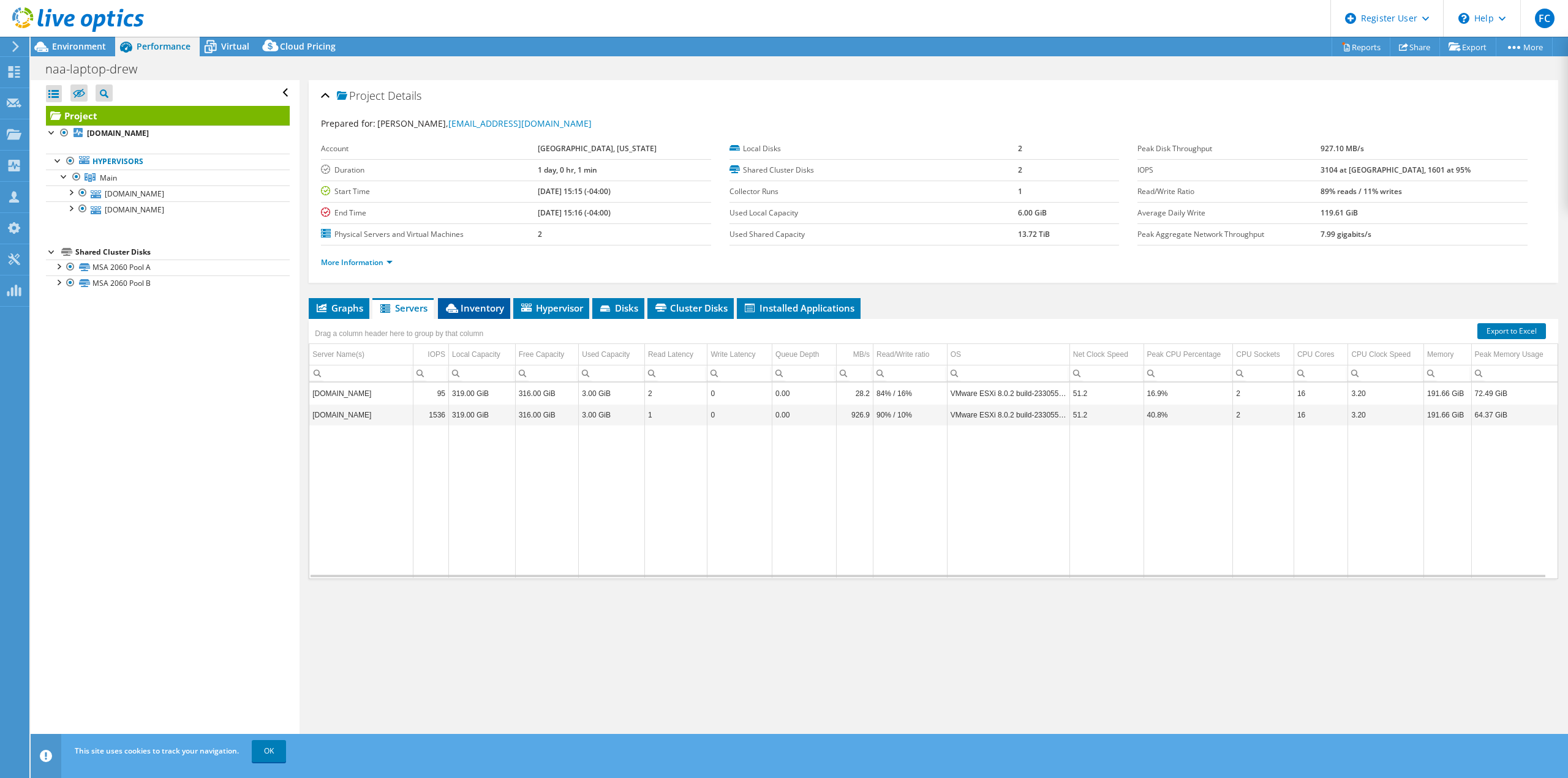
click at [475, 298] on li "Inventory" at bounding box center [474, 308] width 72 height 21
click at [557, 314] on li "Hypervisor" at bounding box center [551, 308] width 76 height 21
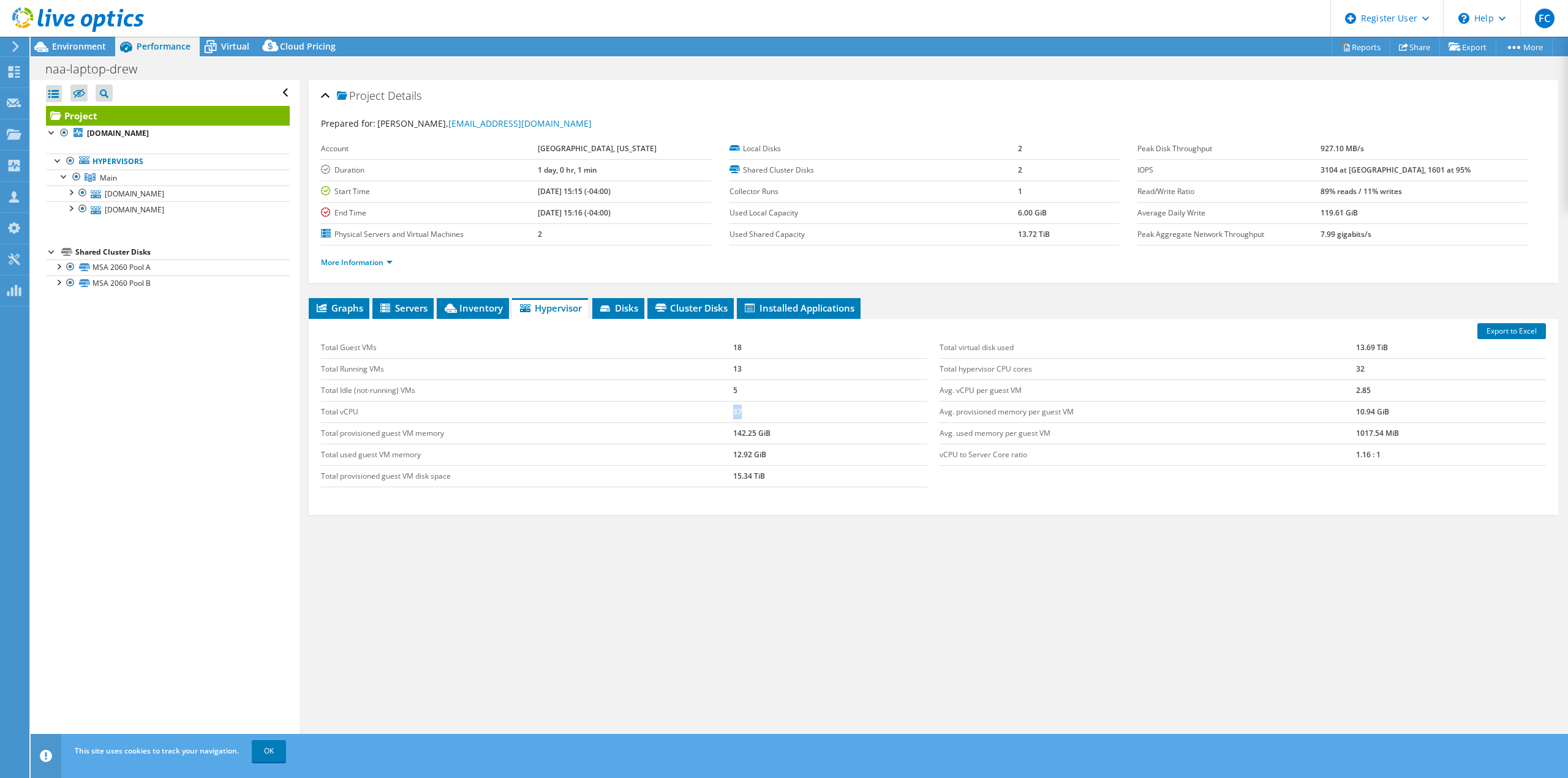
drag, startPoint x: 724, startPoint y: 414, endPoint x: 737, endPoint y: 415, distance: 13.0
click at [737, 415] on tr "Total vCPU 37" at bounding box center [624, 412] width 606 height 22
drag, startPoint x: 1378, startPoint y: 451, endPoint x: 1328, endPoint y: 454, distance: 50.1
click at [1328, 454] on tr "vCPU to Server Core ratio 1.16 : 1" at bounding box center [1242, 454] width 606 height 22
drag, startPoint x: 716, startPoint y: 432, endPoint x: 769, endPoint y: 431, distance: 53.0
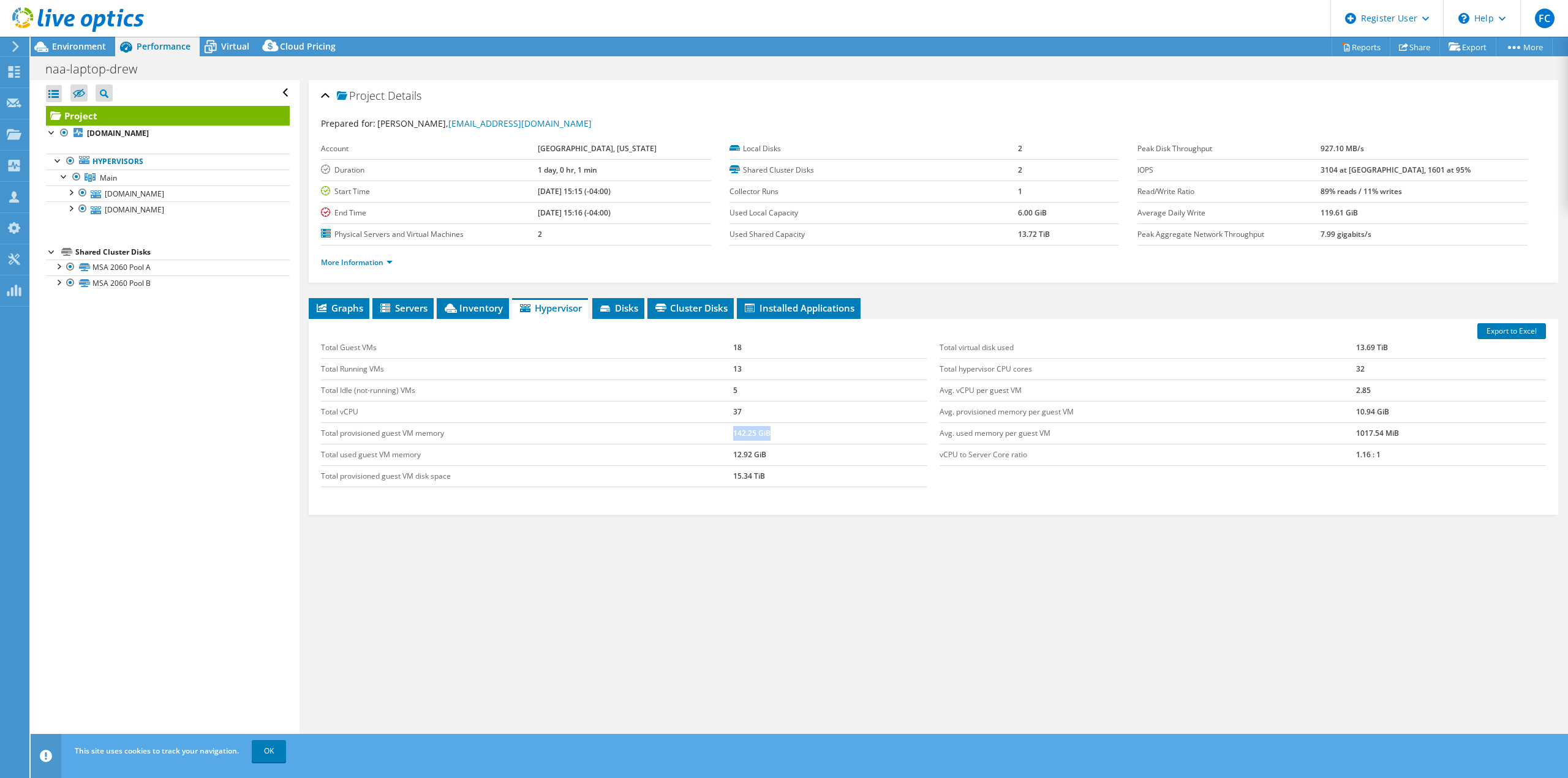
click at [769, 431] on tr "Total provisioned guest VM memory 142.25 GiB" at bounding box center [624, 433] width 606 height 22
drag, startPoint x: 1345, startPoint y: 435, endPoint x: 1388, endPoint y: 438, distance: 43.1
click at [1388, 438] on tr "Avg. used memory per guest VM 1017.54 MiB" at bounding box center [1242, 433] width 606 height 22
drag, startPoint x: 263, startPoint y: 750, endPoint x: 277, endPoint y: 730, distance: 24.4
click at [263, 750] on link "OK" at bounding box center [269, 751] width 35 height 22
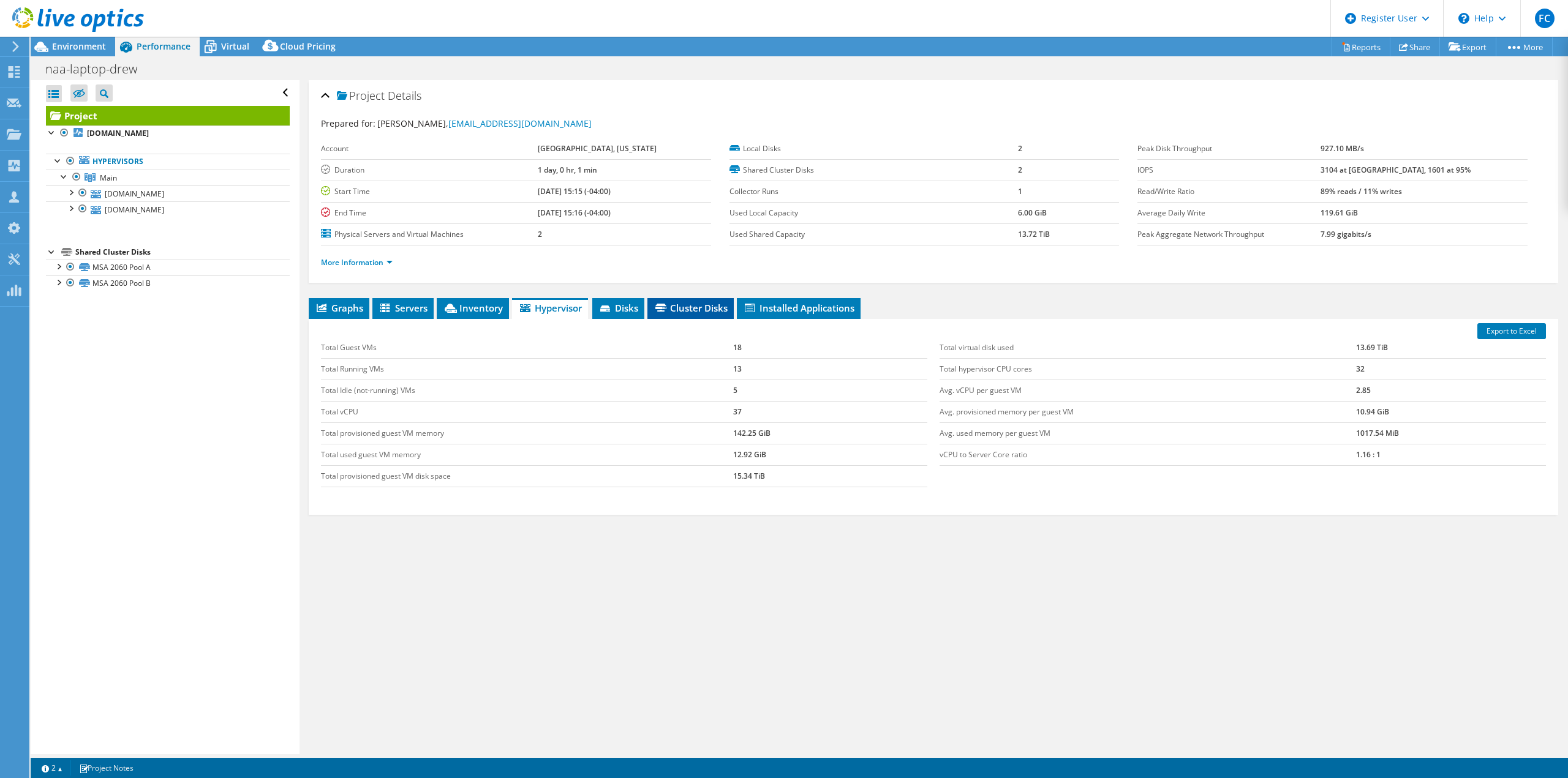
click at [656, 309] on span "Cluster Disks" at bounding box center [690, 308] width 74 height 12
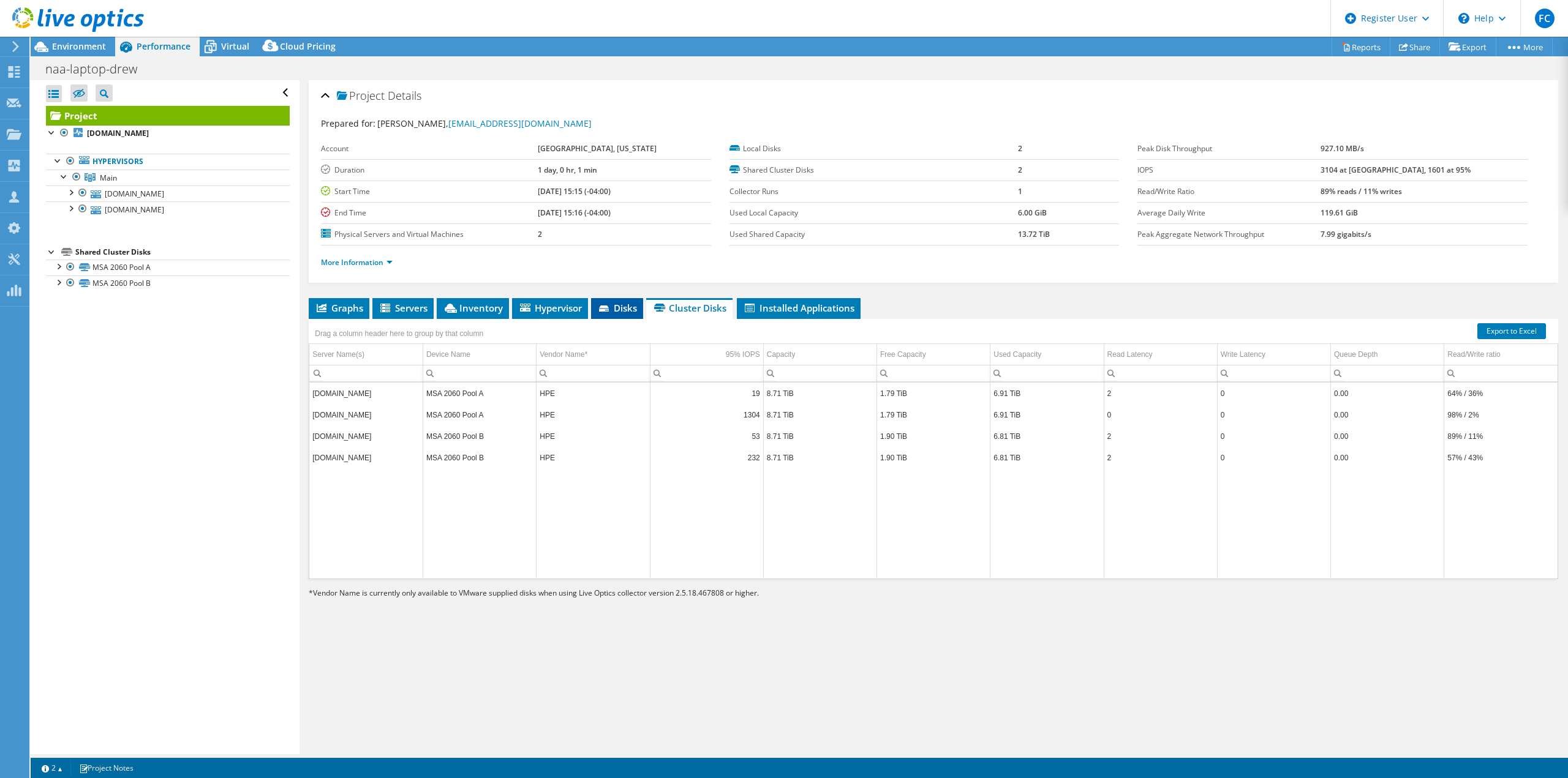
click at [622, 309] on span "Disks" at bounding box center [617, 308] width 40 height 12
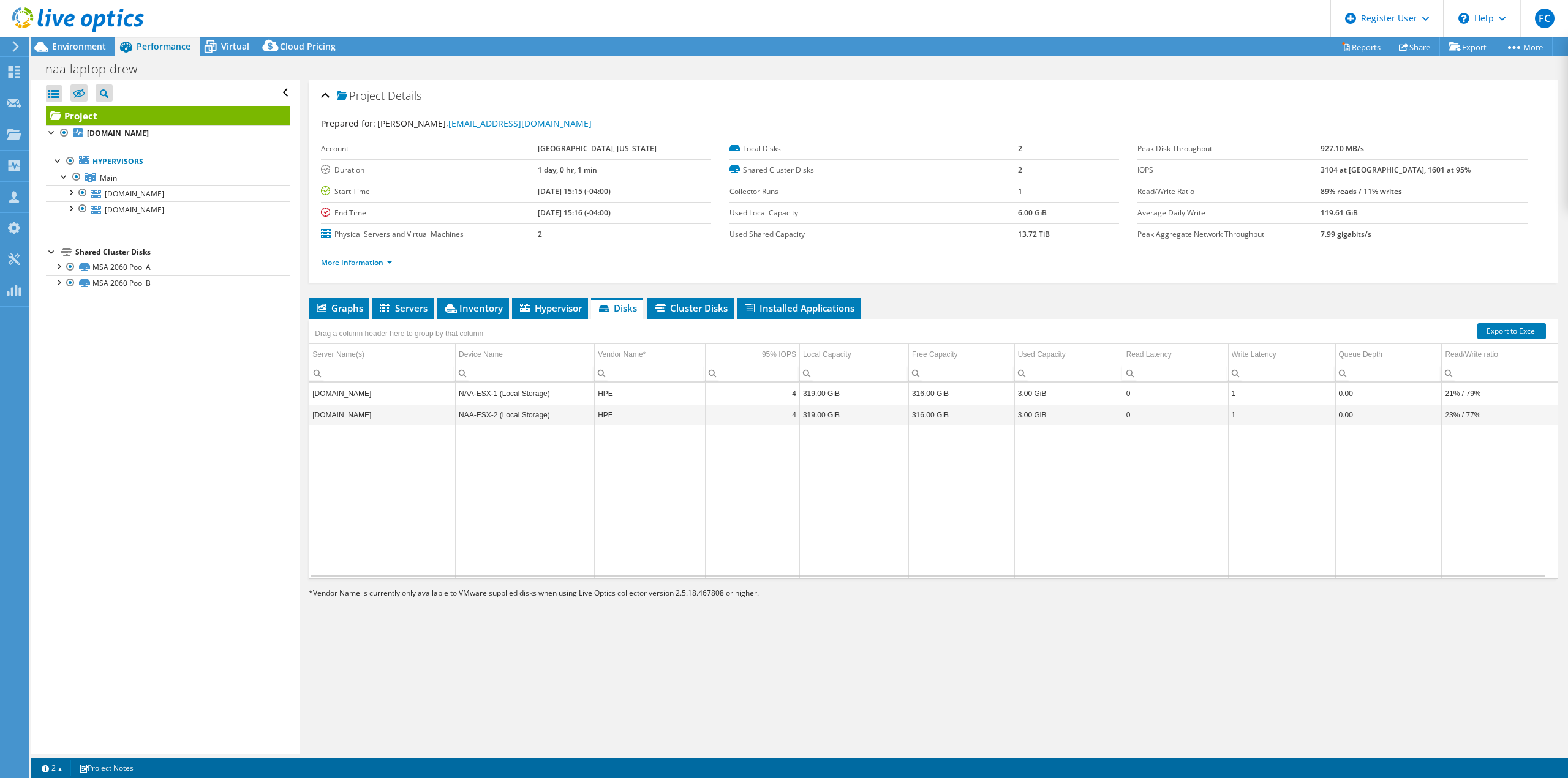
click at [851, 327] on div "Drag a column header here to group by that column" at bounding box center [934, 327] width 1250 height 16
click at [824, 303] on span "Installed Applications" at bounding box center [798, 308] width 112 height 12
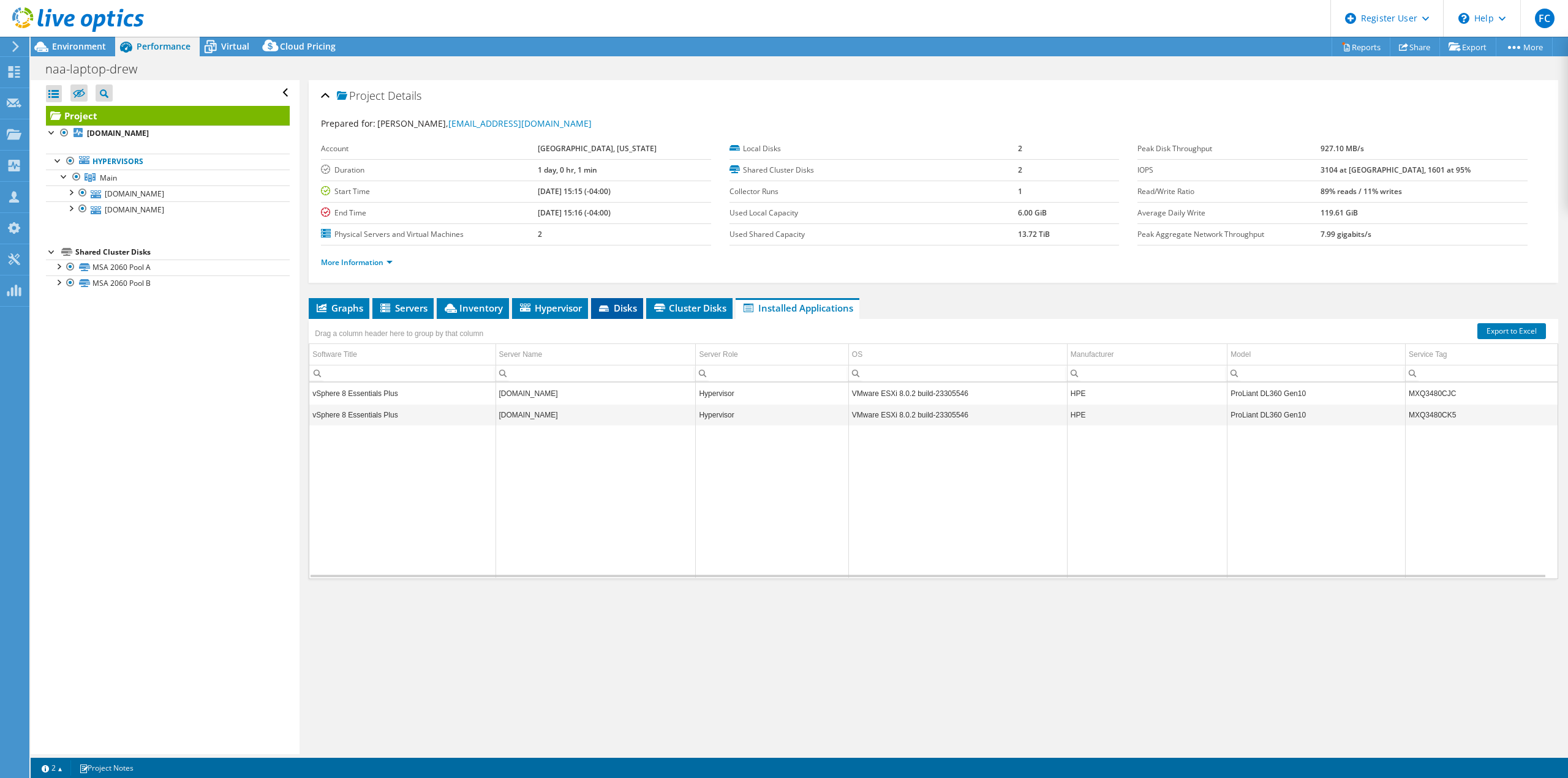
click at [615, 310] on span "Disks" at bounding box center [617, 308] width 40 height 12
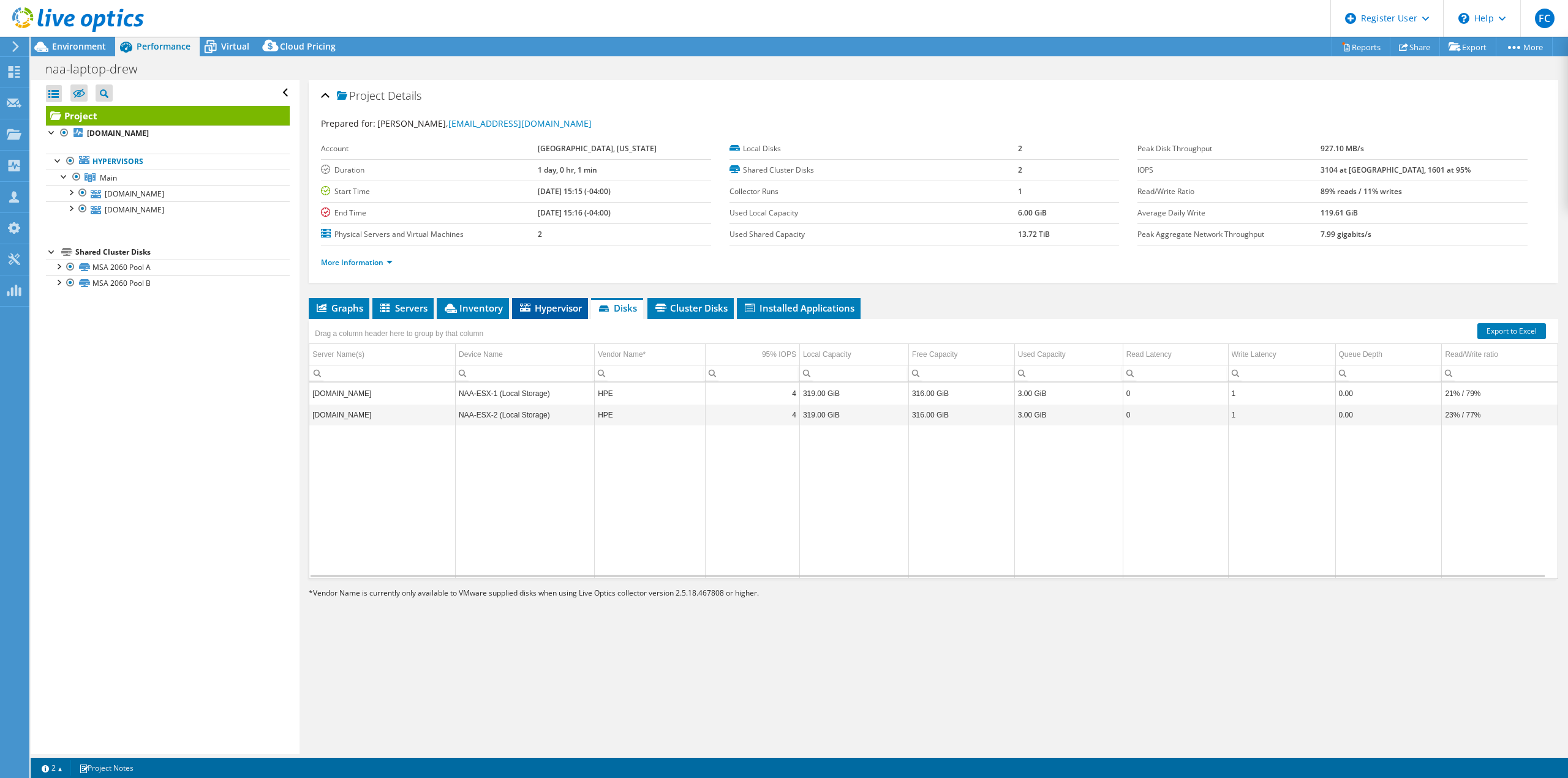
click at [563, 310] on span "Hypervisor" at bounding box center [549, 308] width 64 height 12
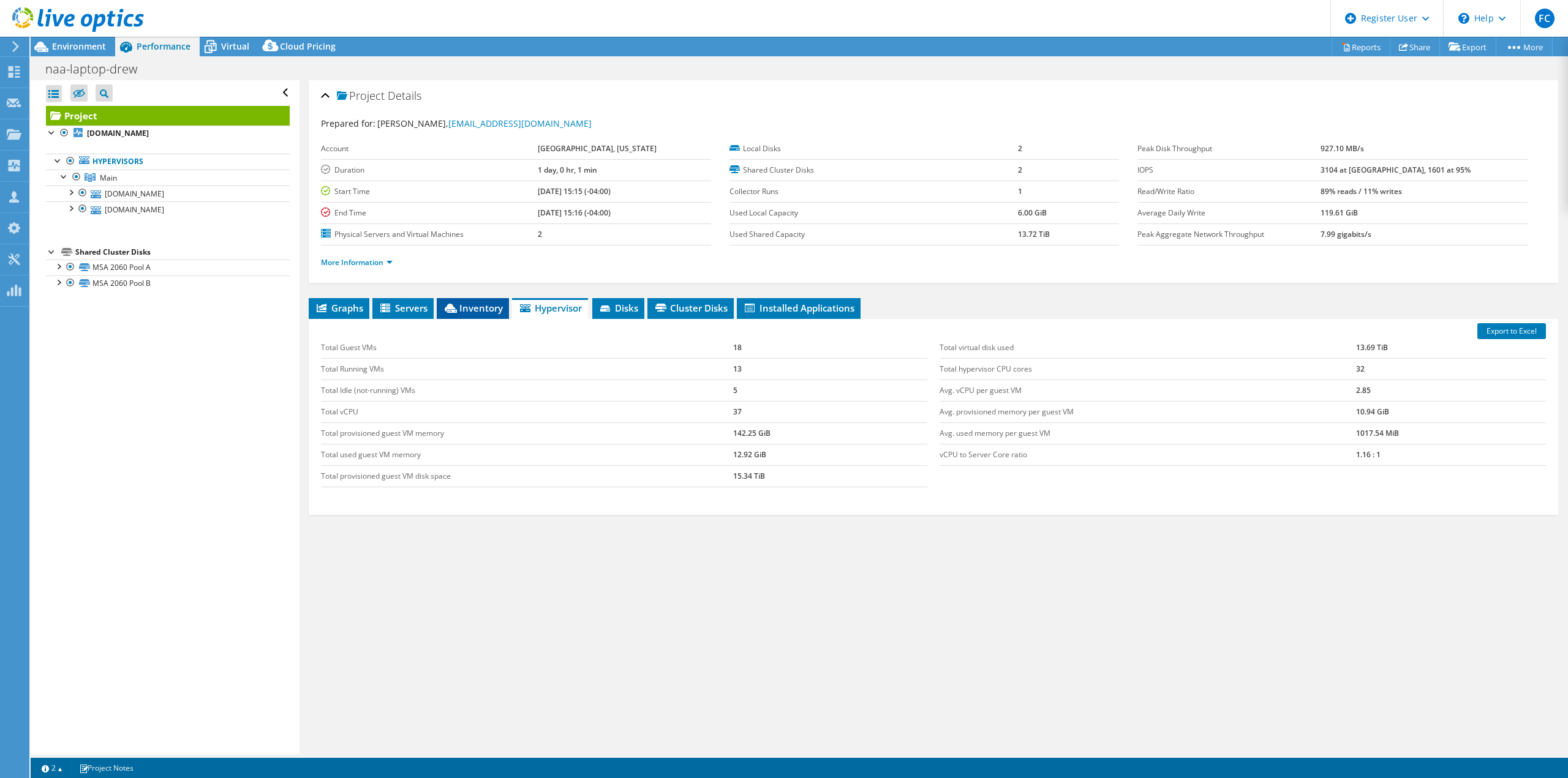
click at [488, 307] on span "Inventory" at bounding box center [473, 308] width 60 height 12
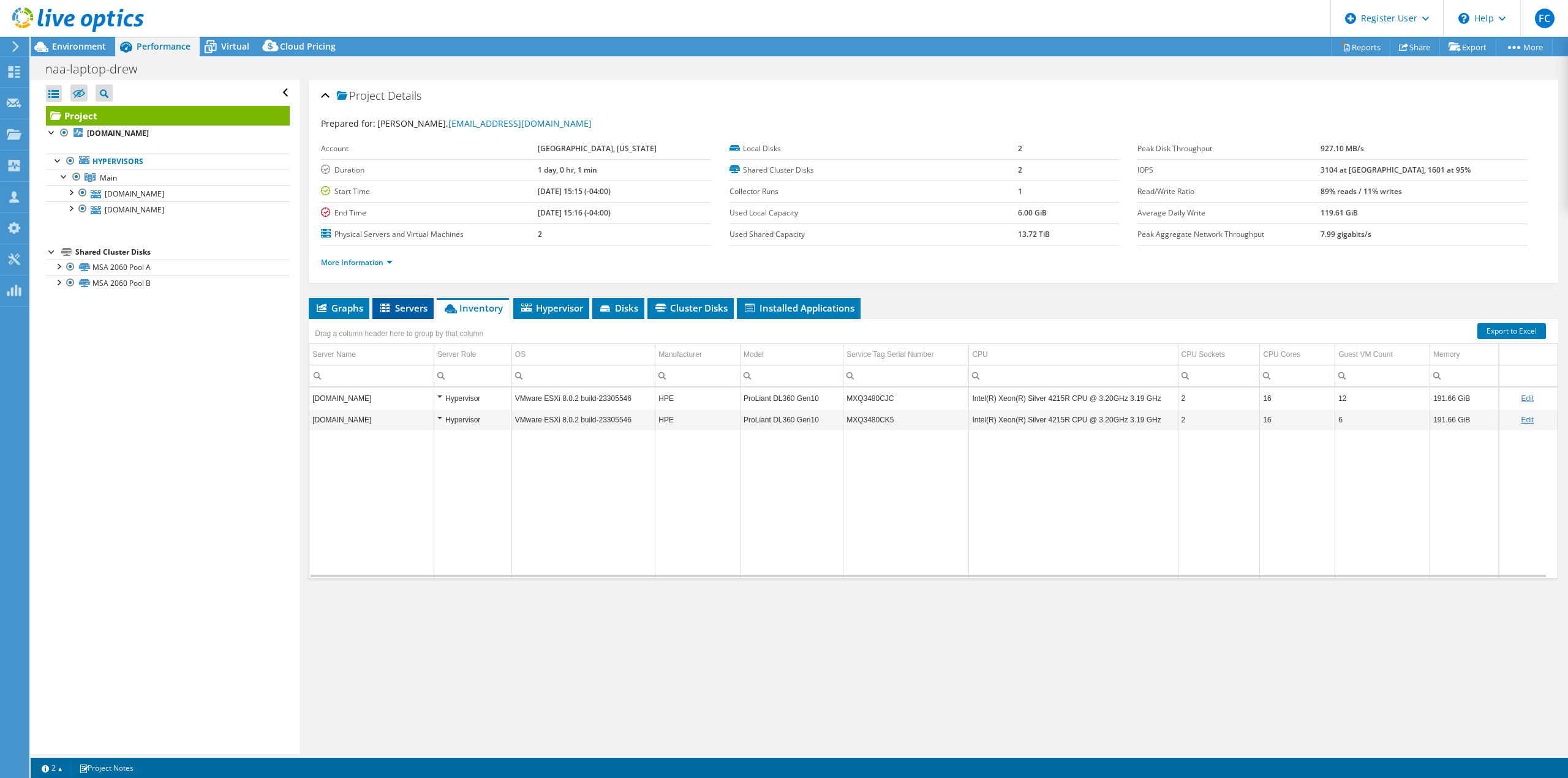
click at [415, 314] on span "Servers" at bounding box center [403, 308] width 49 height 12
click at [363, 309] on span "Graphs" at bounding box center [339, 308] width 49 height 12
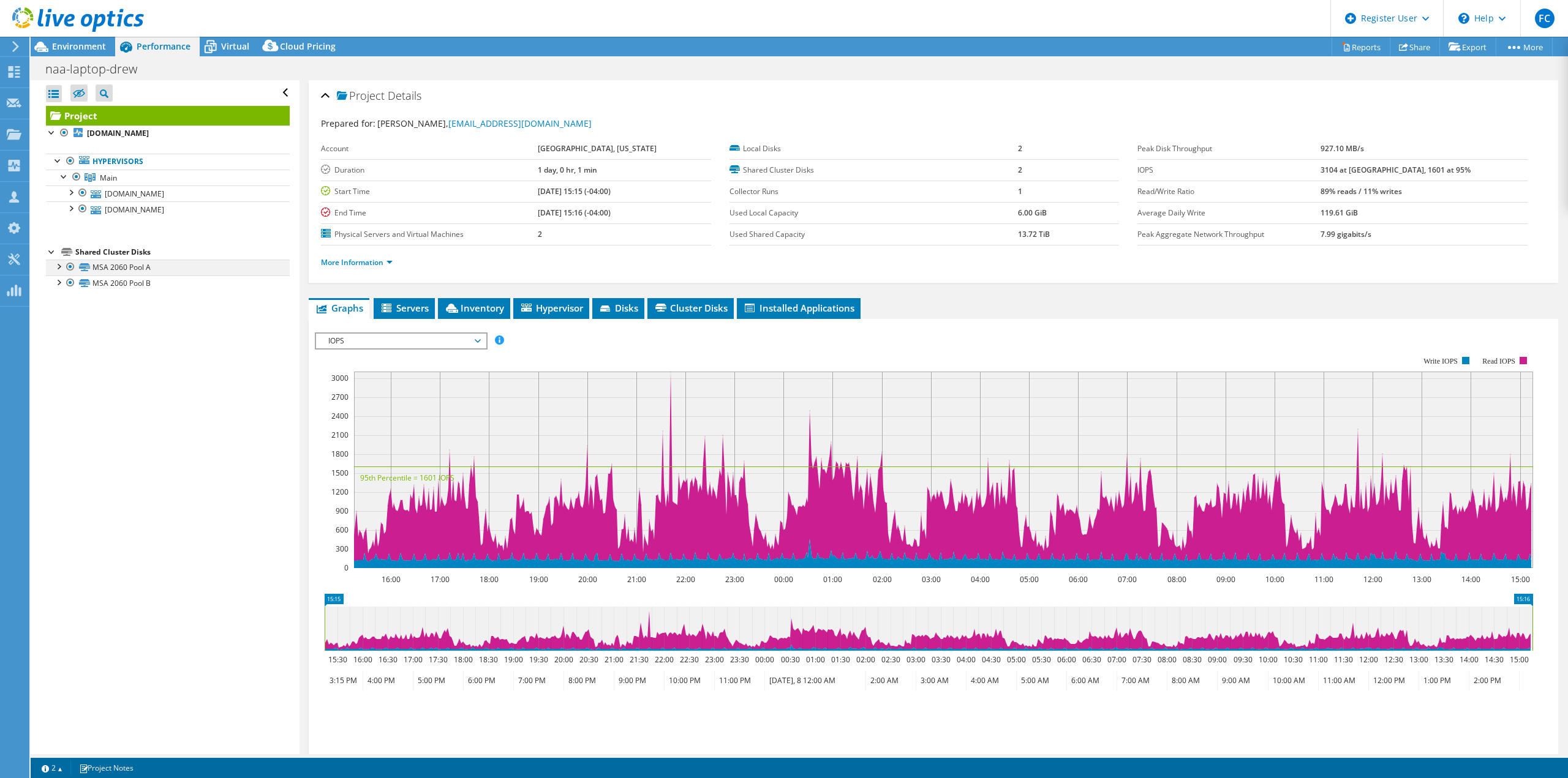
click at [62, 264] on div at bounding box center [59, 266] width 12 height 12
click at [105, 284] on link "MSA 2060 Pool A | naa-esx-1.norfolkairport.com" at bounding box center [168, 283] width 243 height 16
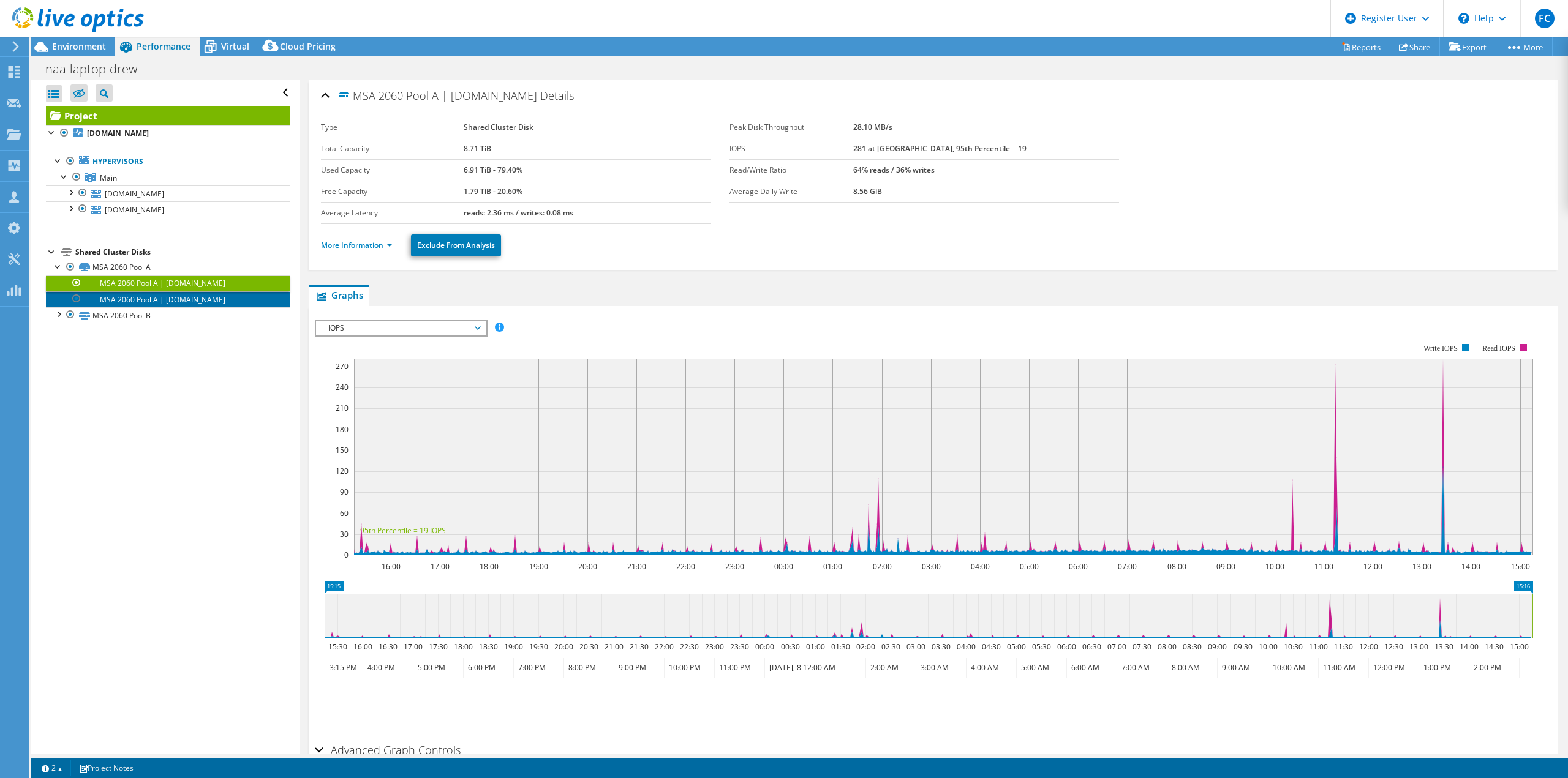
click at [109, 297] on link "MSA 2060 Pool A | naa-esx-2.norfolkairport.com" at bounding box center [168, 299] width 243 height 16
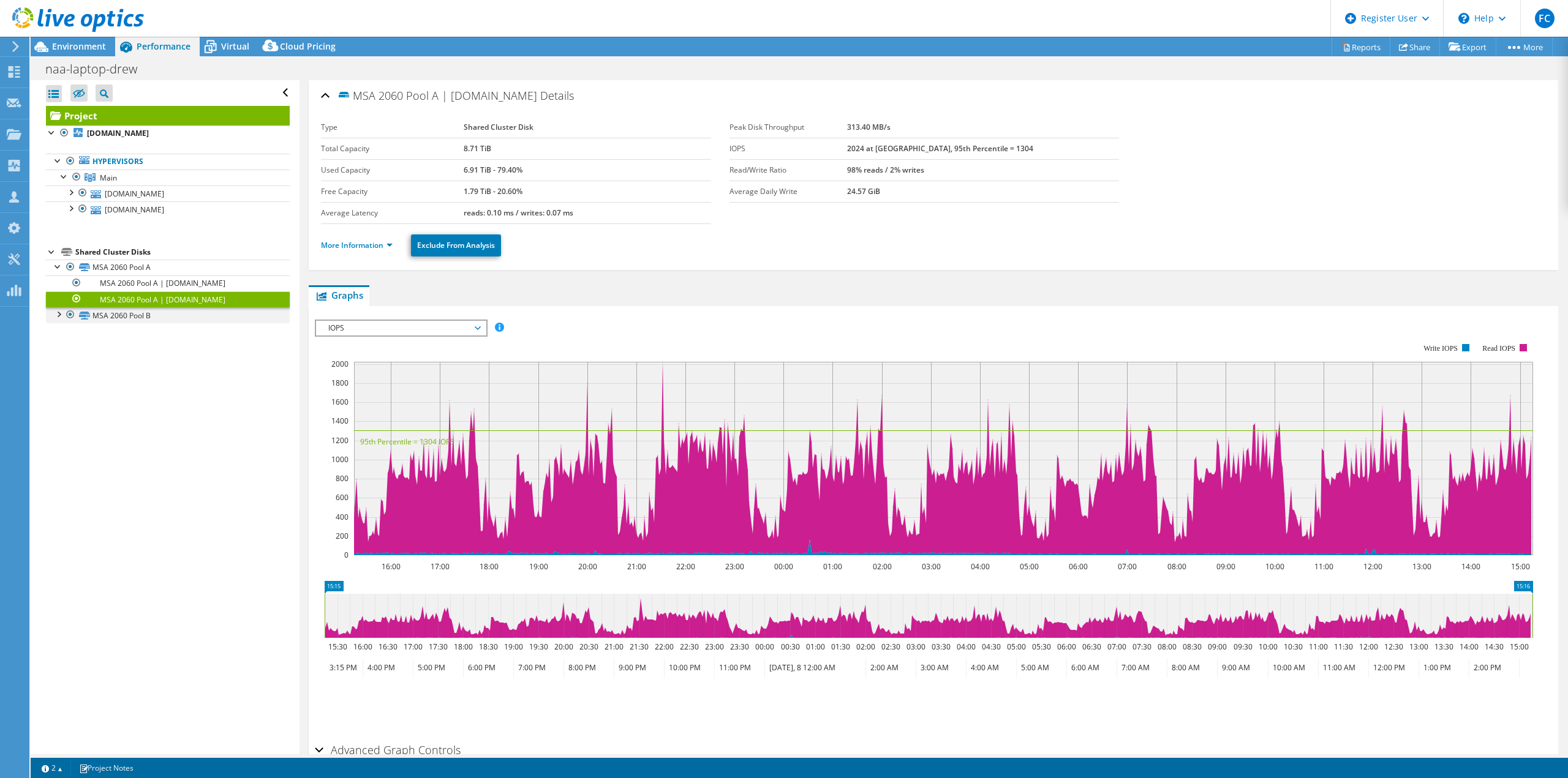
click at [61, 317] on div at bounding box center [59, 314] width 12 height 12
click at [108, 328] on link "MSA 2060 Pool B | naa-esx-1.norfolkairport.com" at bounding box center [168, 331] width 243 height 16
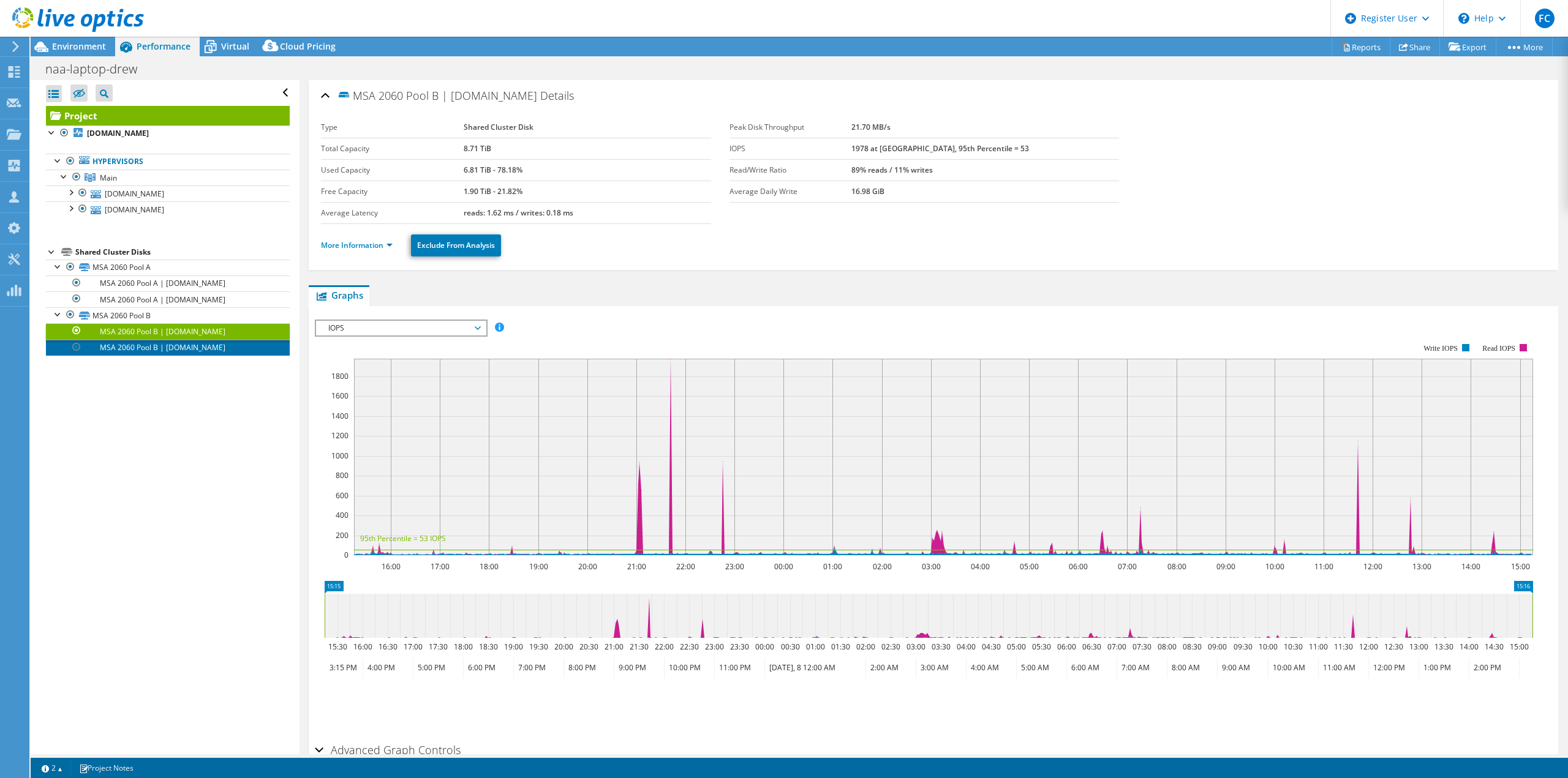
click at [113, 354] on link "MSA 2060 Pool B | naa-esx-2.norfolkairport.com" at bounding box center [168, 347] width 243 height 16
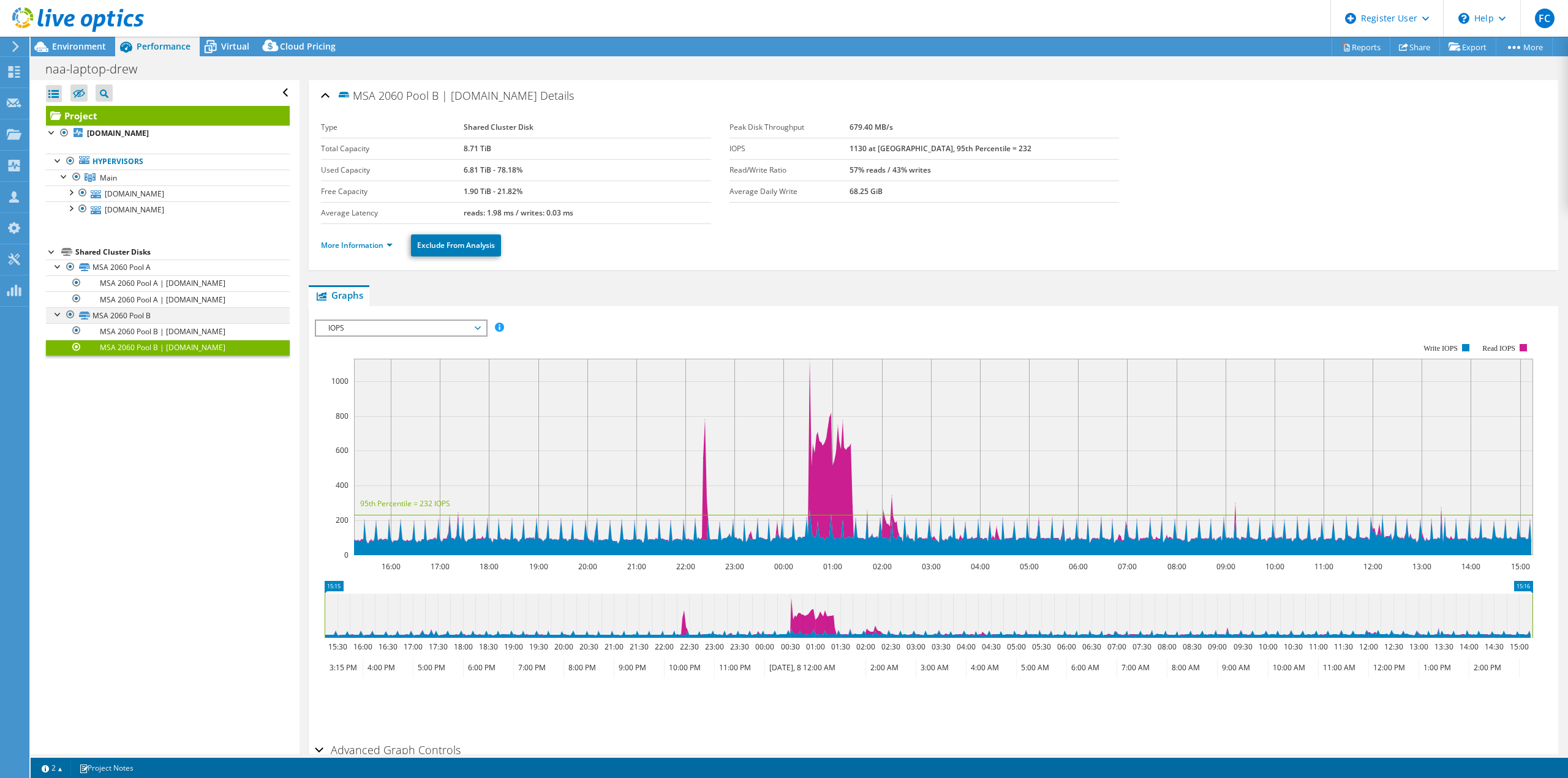
click at [59, 315] on div at bounding box center [59, 314] width 12 height 12
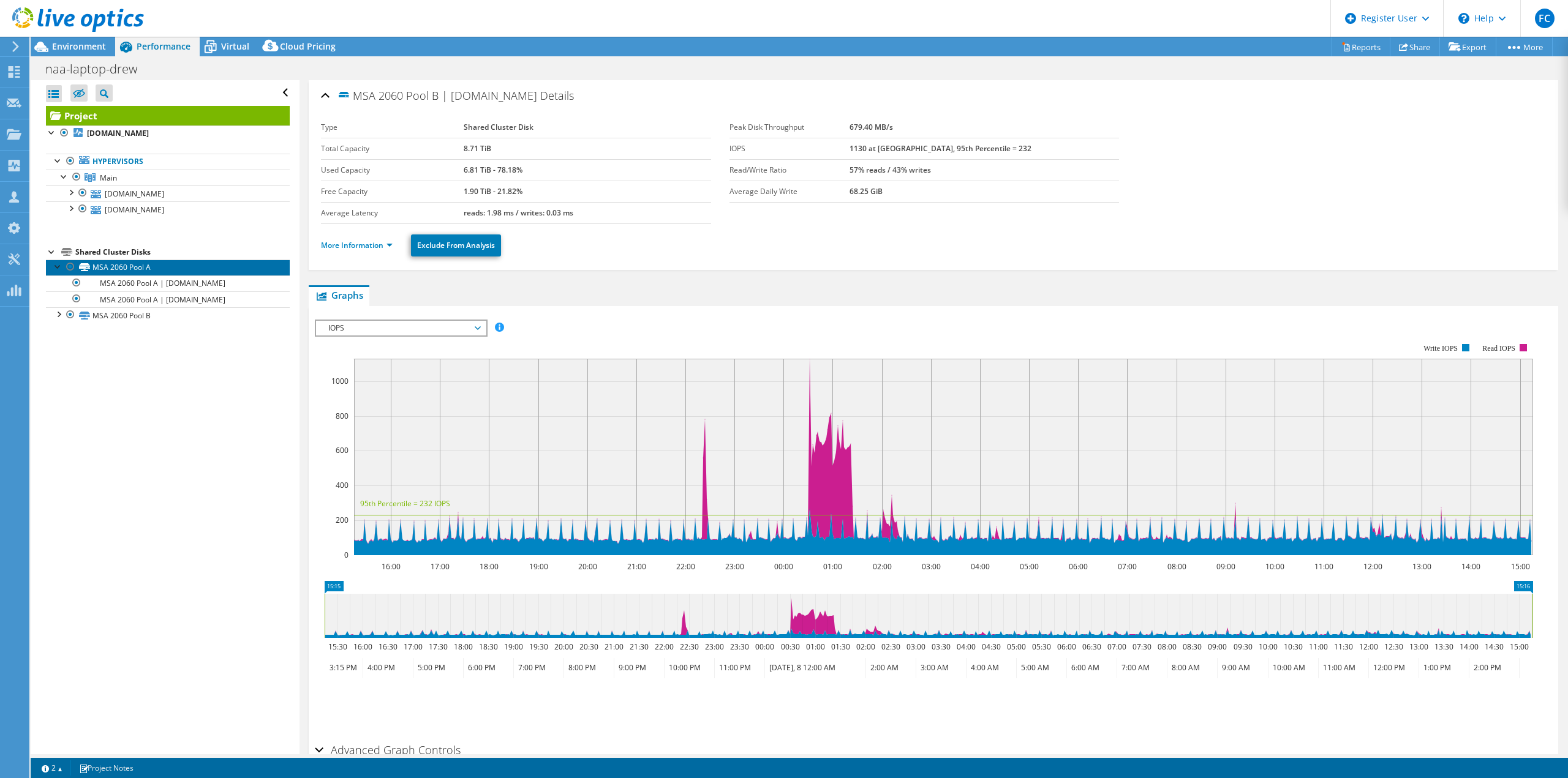
click at [52, 264] on link "MSA 2060 Pool A" at bounding box center [168, 267] width 243 height 16
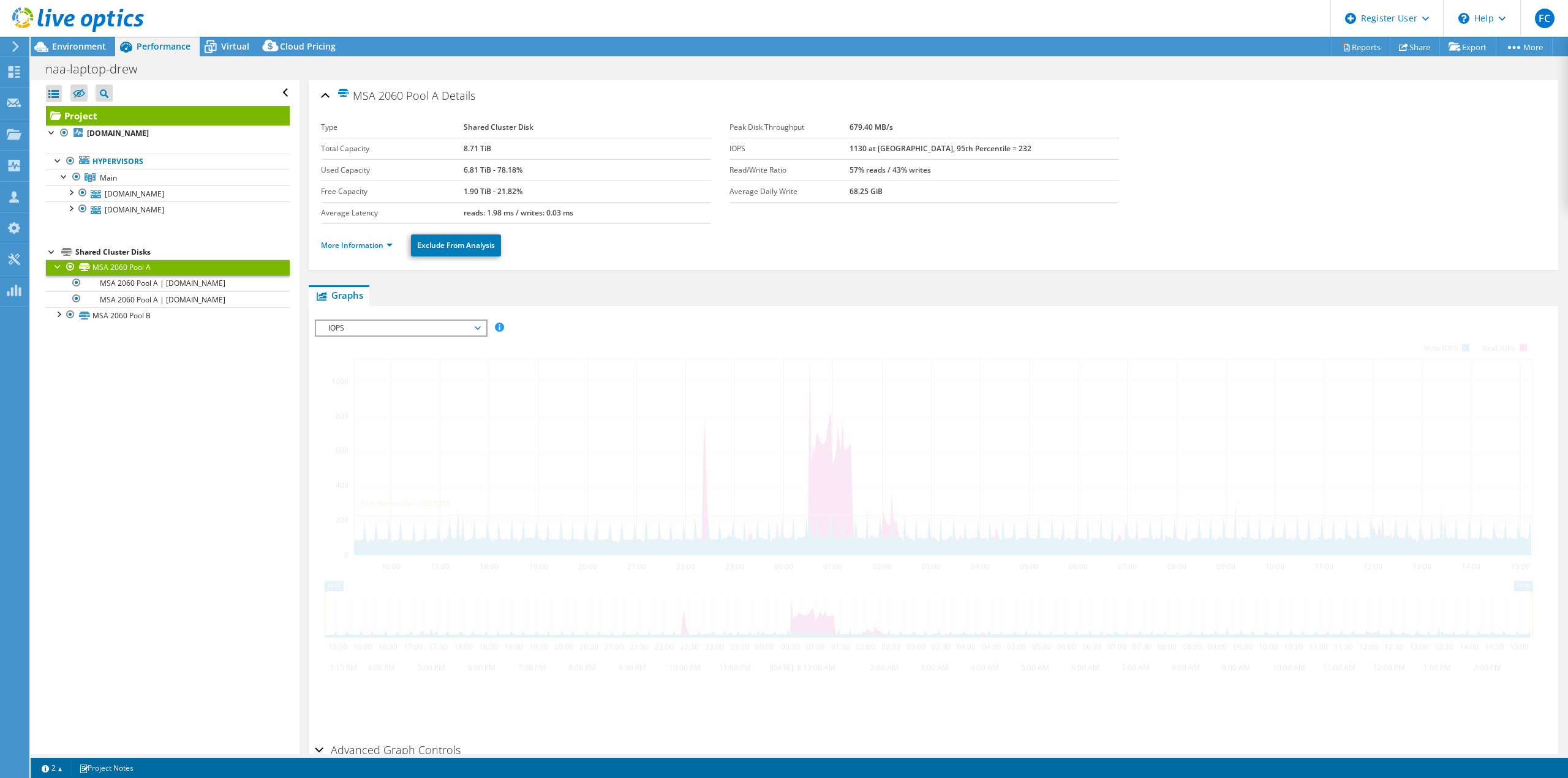
click at [46, 252] on div at bounding box center [52, 251] width 12 height 12
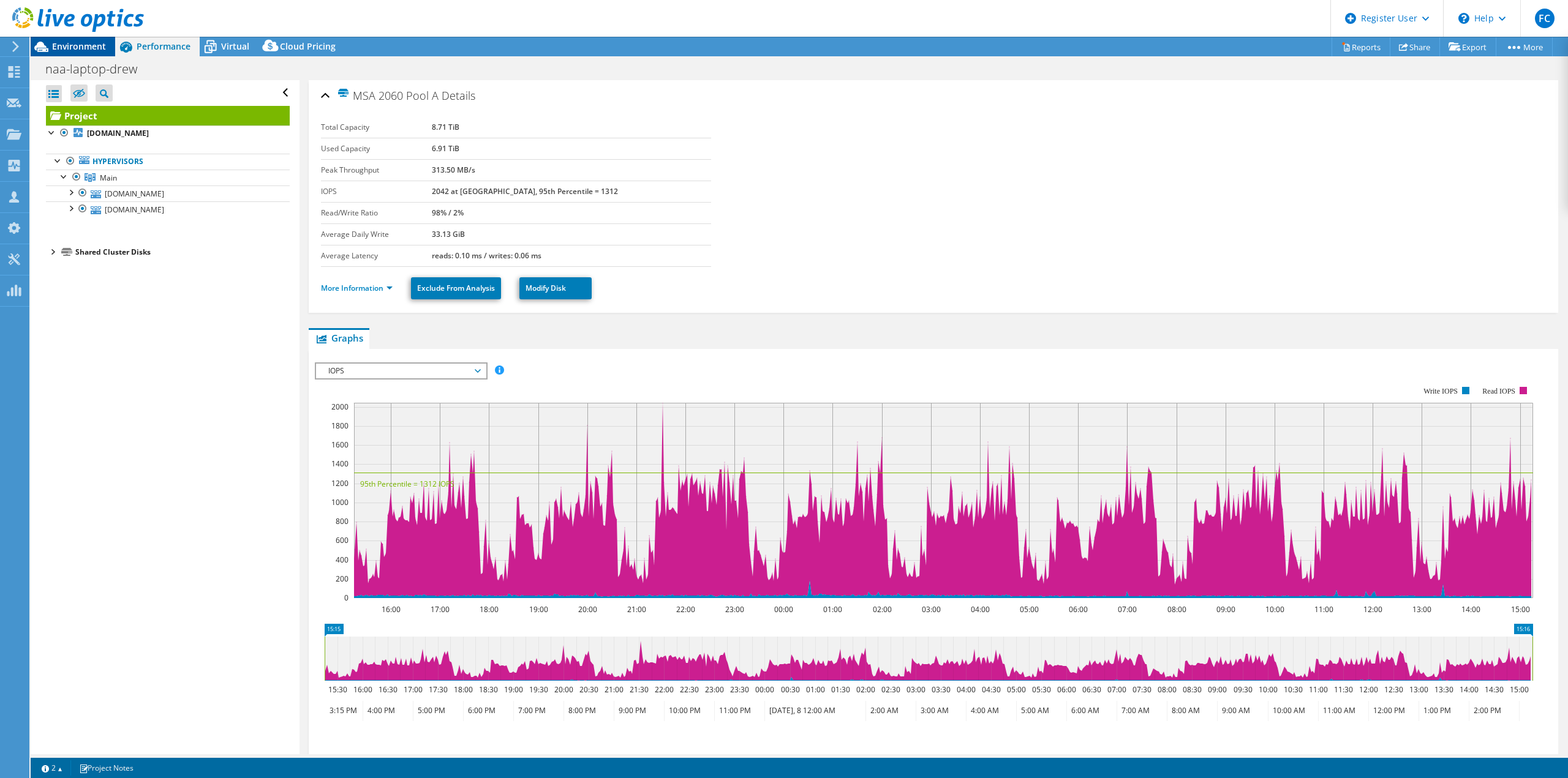
click at [63, 46] on span "Environment" at bounding box center [79, 45] width 54 height 12
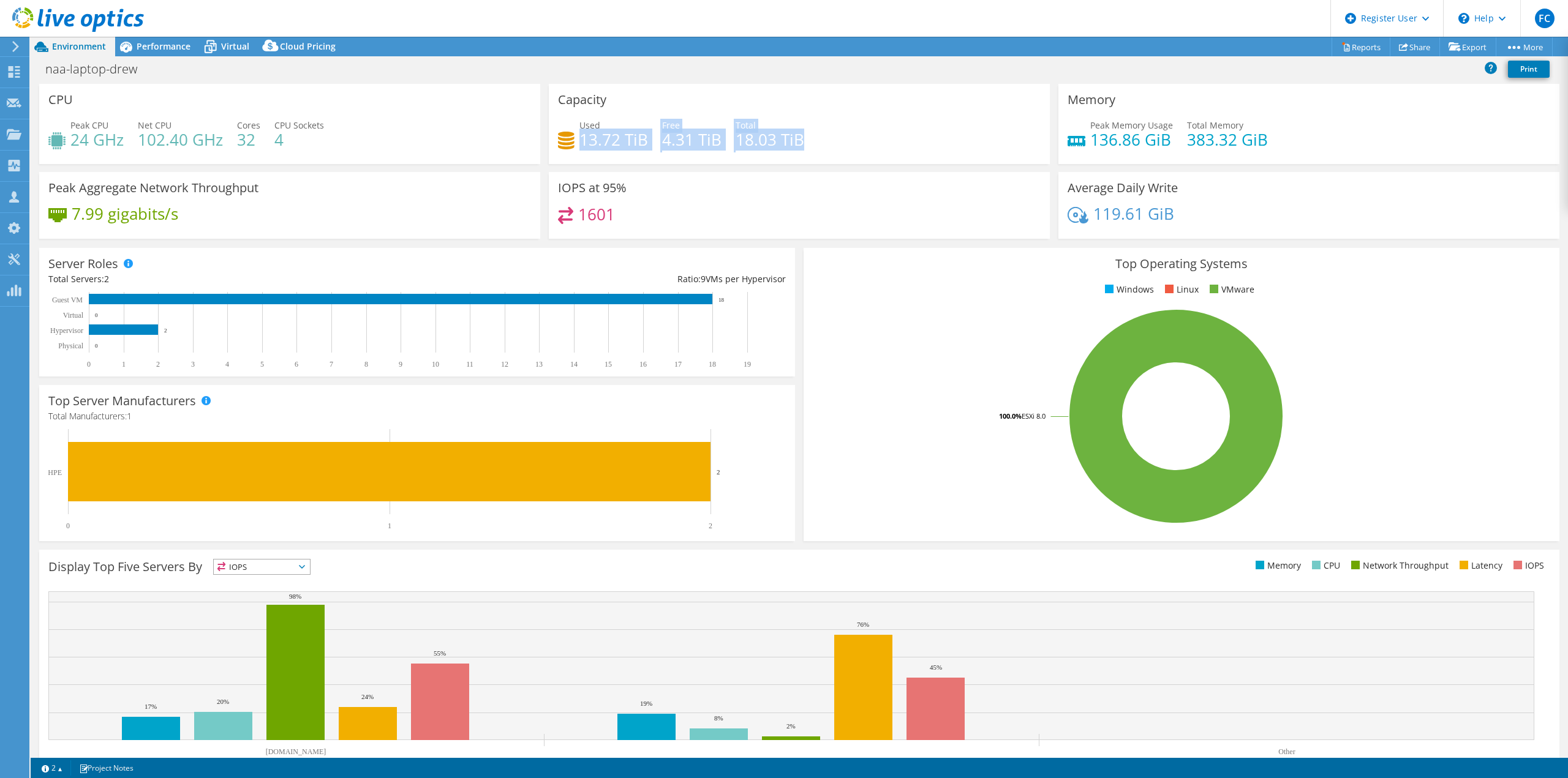
drag, startPoint x: 841, startPoint y: 147, endPoint x: 577, endPoint y: 145, distance: 264.0
click at [577, 145] on div "Used 13.72 TiB Free 4.31 TiB Total 18.03 TiB" at bounding box center [799, 139] width 482 height 40
click at [579, 145] on h4 "13.72 TiB" at bounding box center [613, 139] width 69 height 13
drag, startPoint x: 577, startPoint y: 146, endPoint x: 637, endPoint y: 146, distance: 60.0
click at [637, 146] on h4 "13.72 TiB" at bounding box center [613, 139] width 69 height 13
